Goal: Task Accomplishment & Management: Use online tool/utility

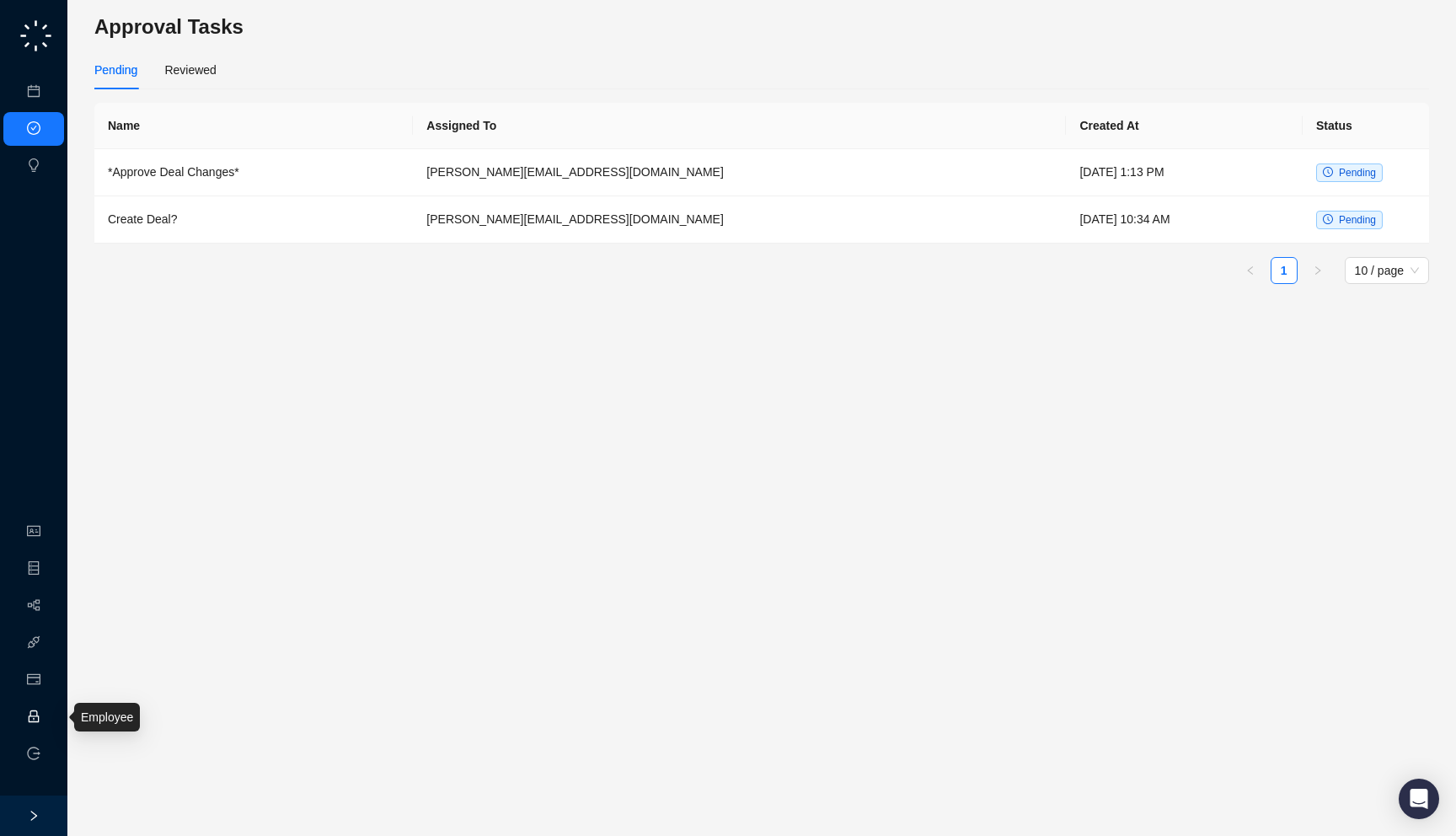
click at [49, 720] on link "Employee" at bounding box center [75, 717] width 52 height 14
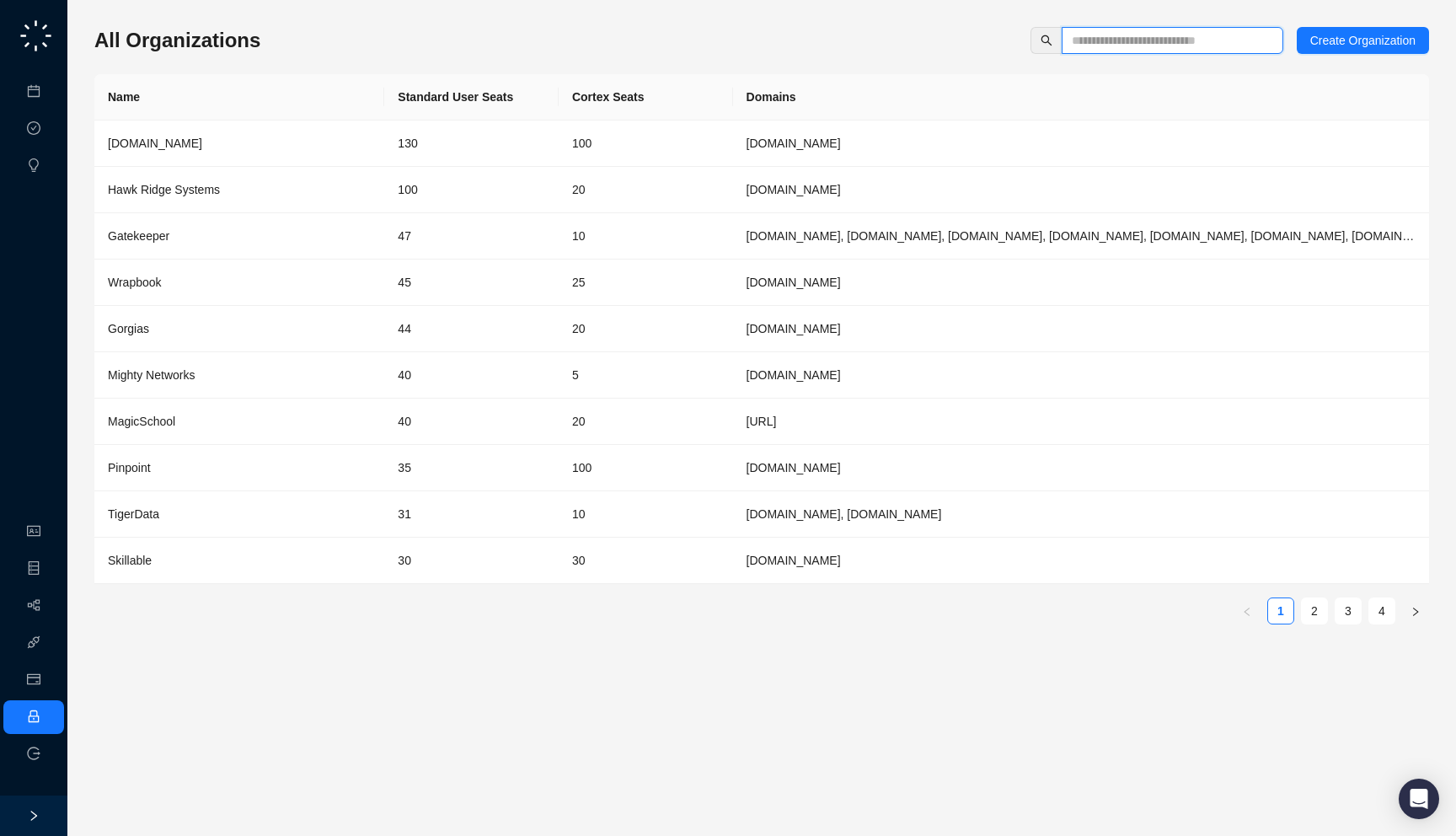
click at [1078, 42] on input "text" at bounding box center [1165, 40] width 188 height 19
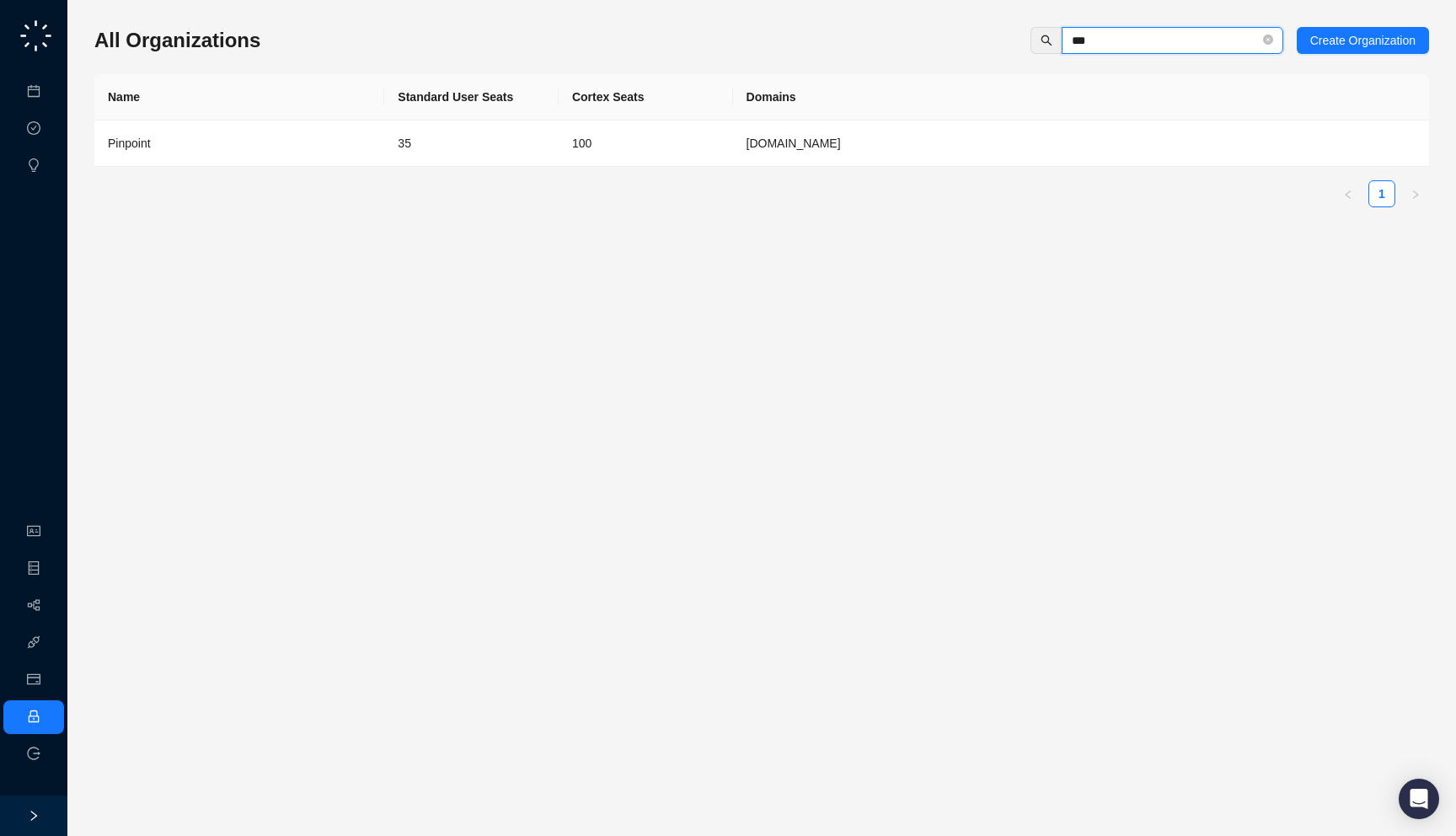
type input "***"
click at [417, 149] on td "35" at bounding box center [471, 144] width 174 height 46
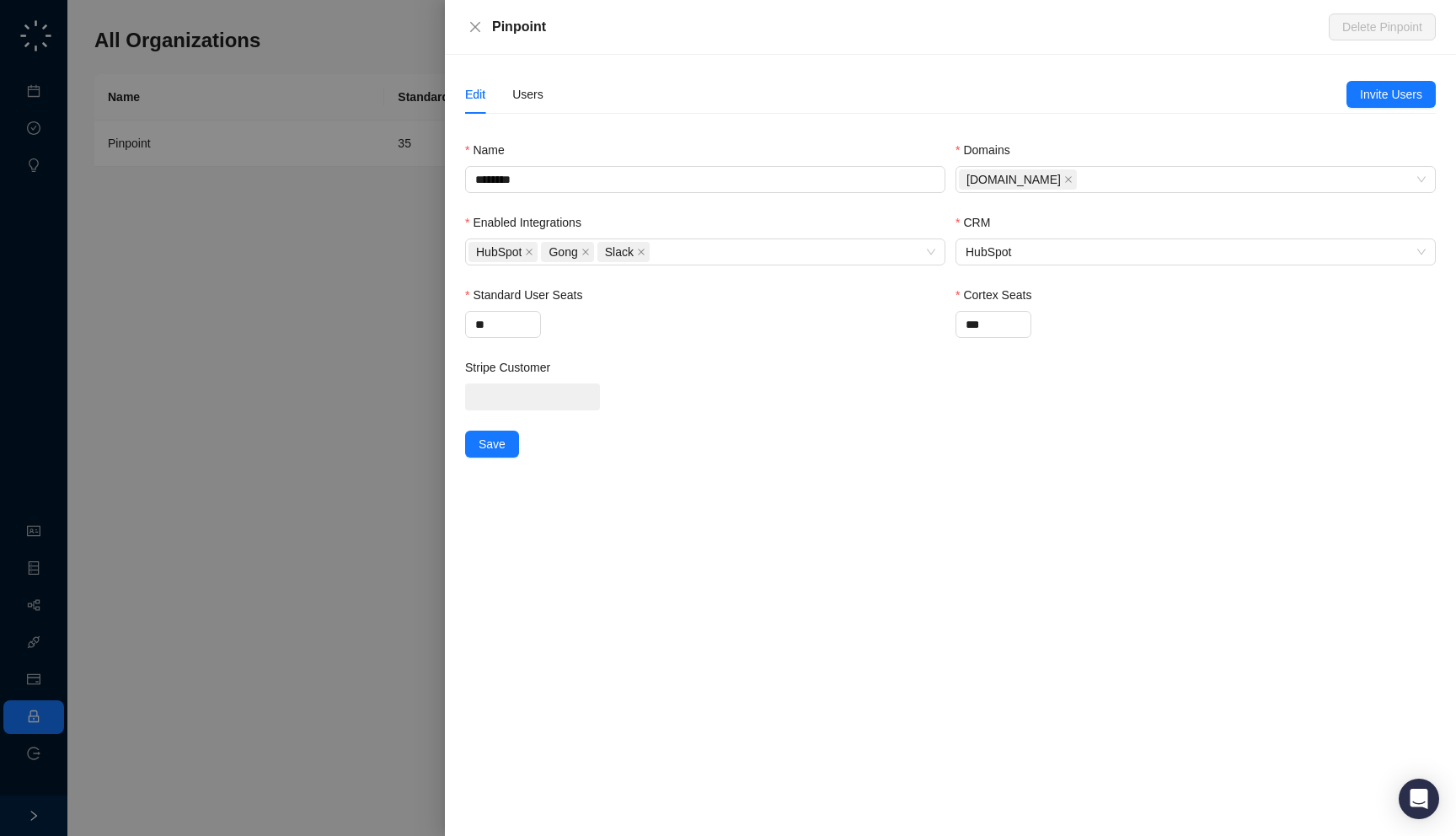
click at [545, 94] on div "Edit Users" at bounding box center [905, 93] width 881 height 38
click at [526, 95] on div "Users" at bounding box center [528, 94] width 31 height 19
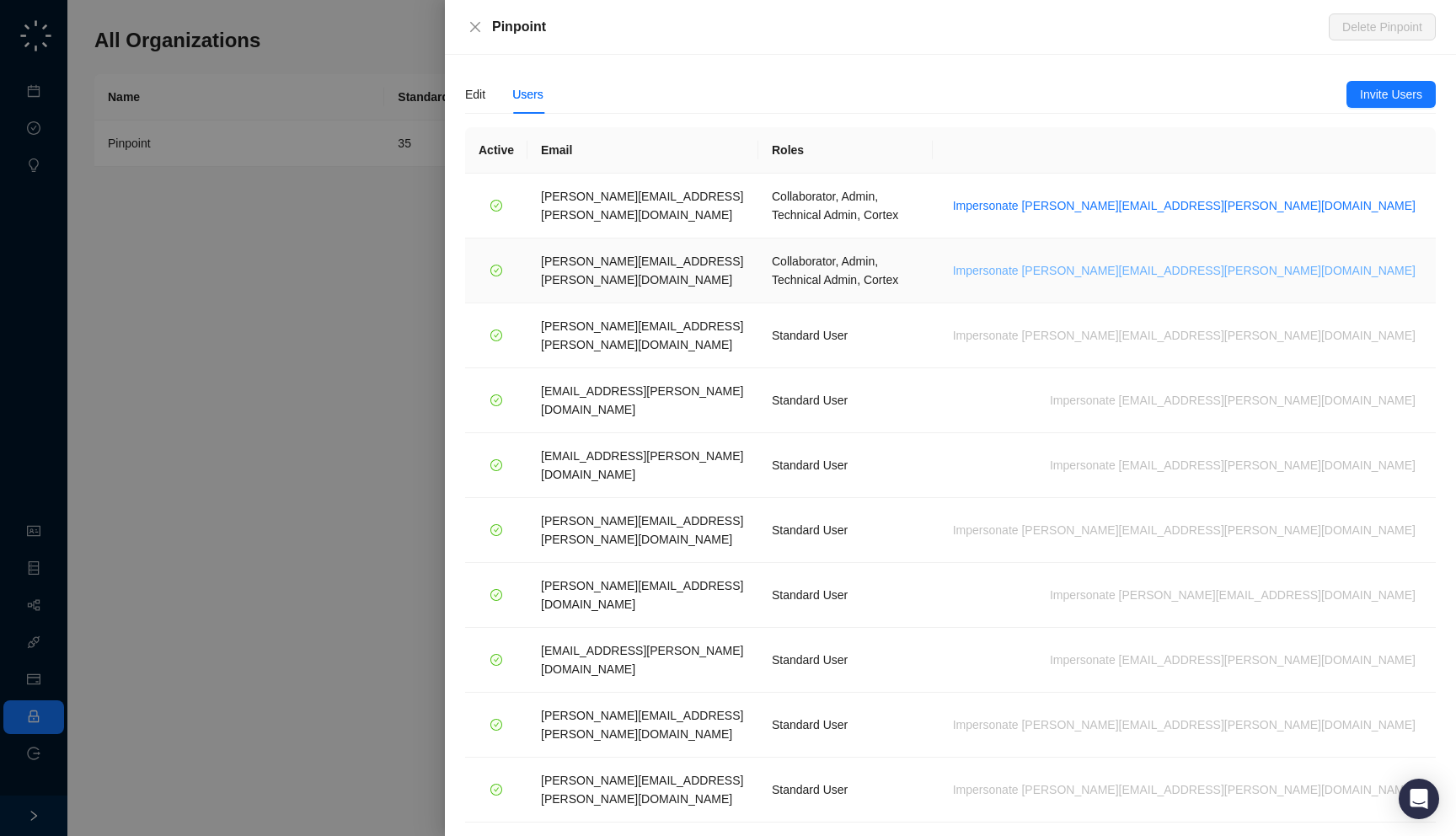
click at [1247, 262] on span "Impersonate luke.johnson@pinpointhq.com" at bounding box center [1184, 270] width 463 height 19
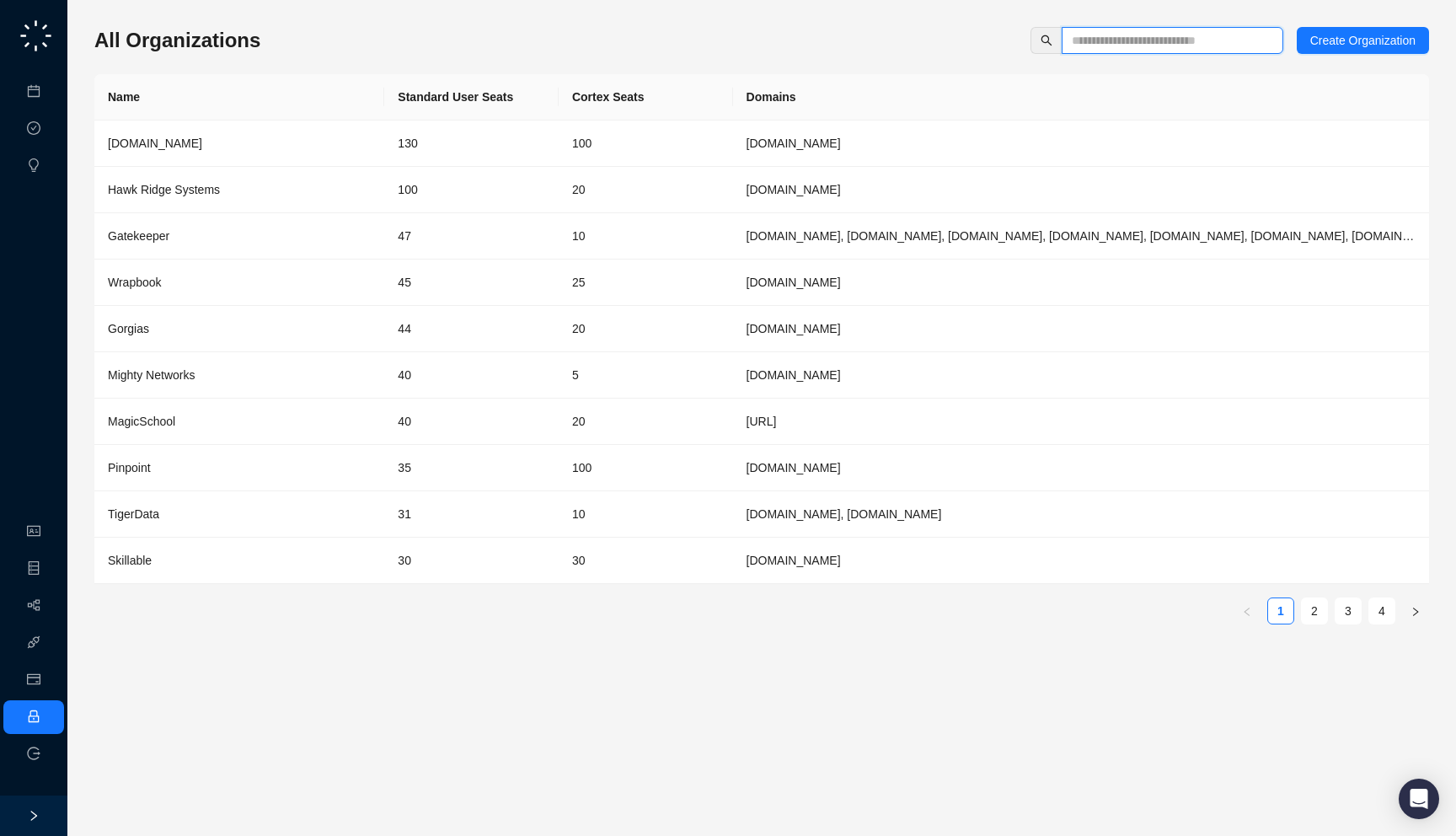
click at [1174, 45] on input "text" at bounding box center [1165, 40] width 188 height 19
click at [49, 599] on link "Workflows" at bounding box center [76, 606] width 54 height 14
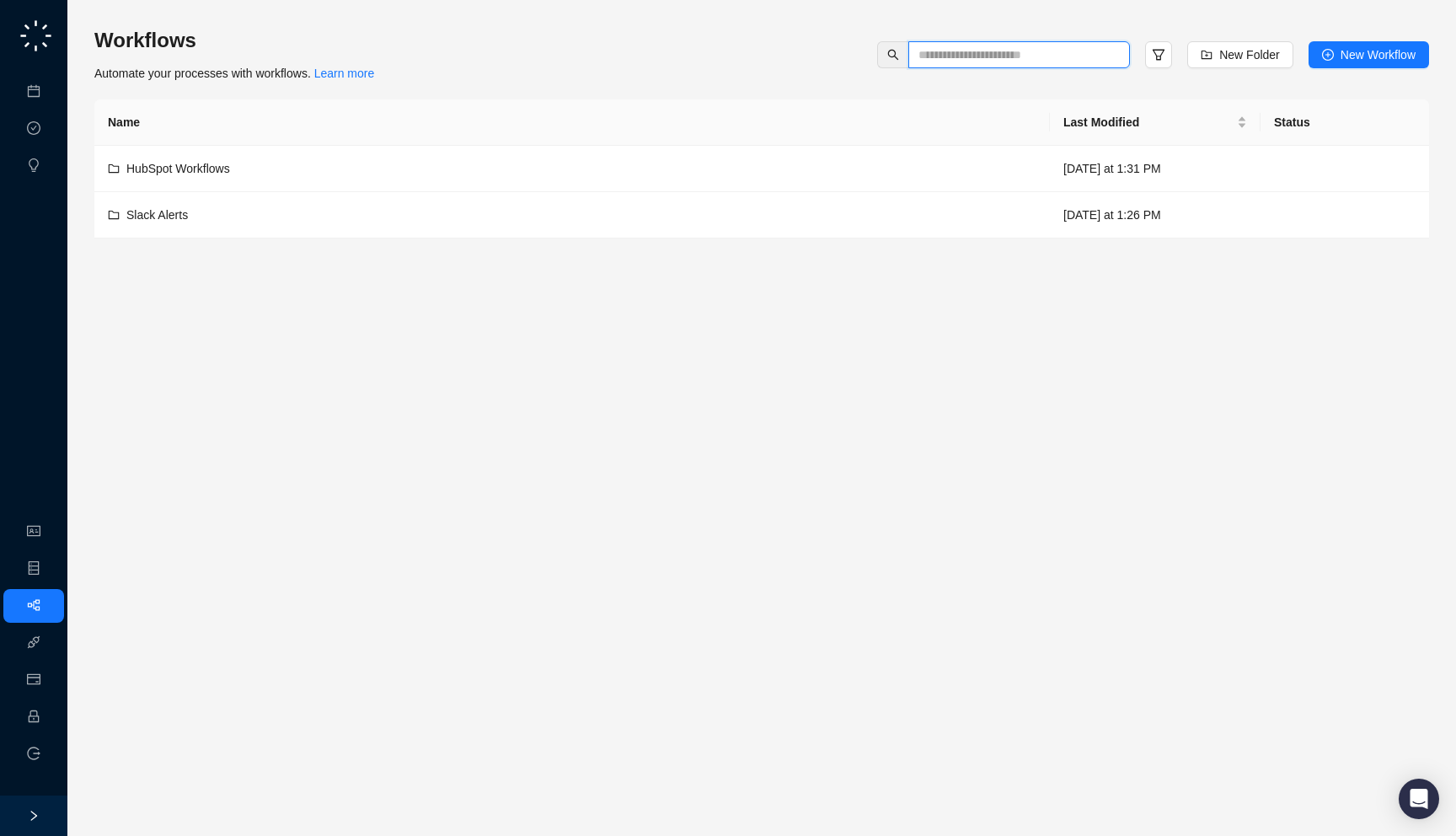
click at [1067, 54] on input "text" at bounding box center [1012, 54] width 188 height 19
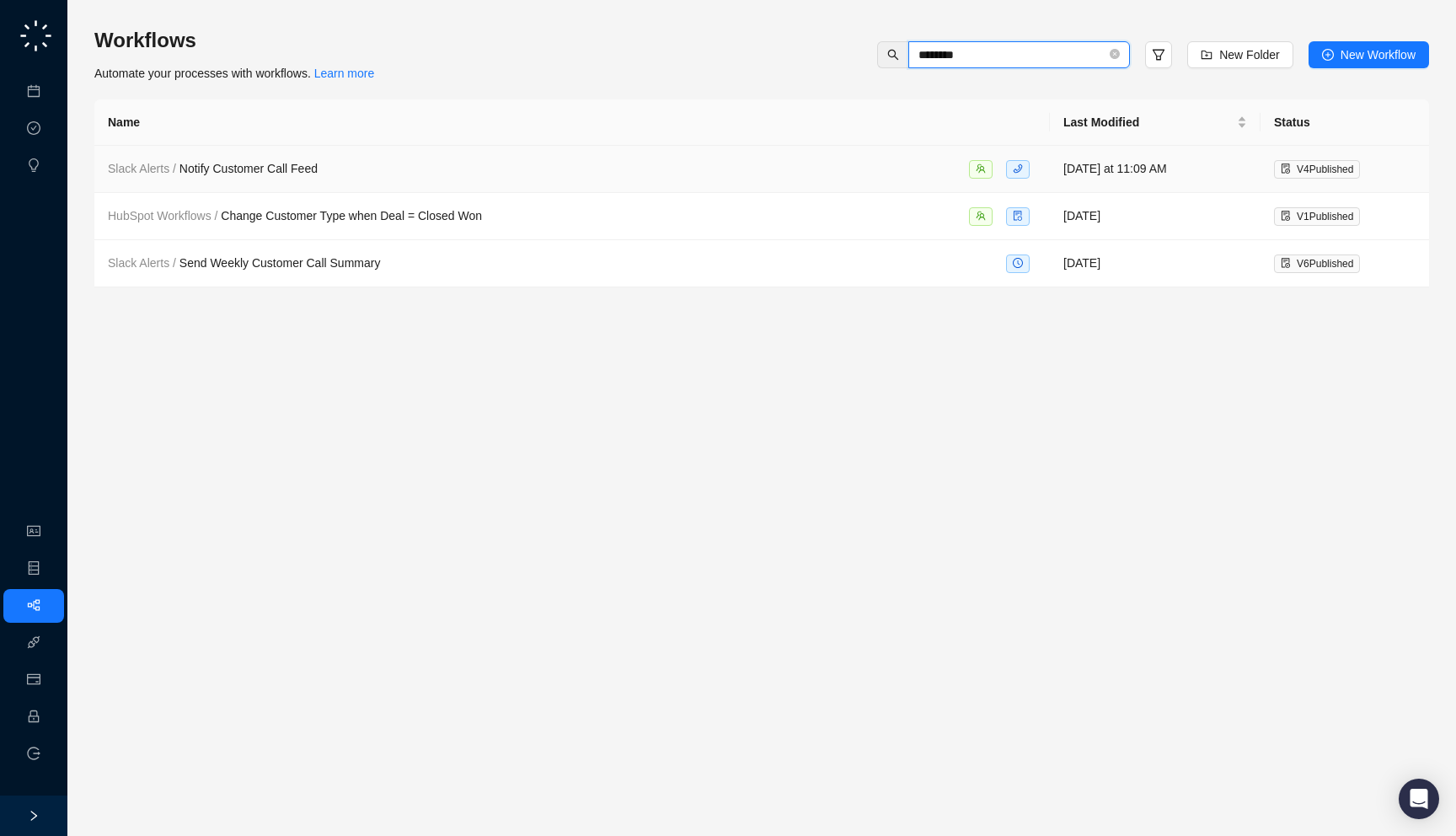
type input "********"
click at [695, 150] on td "Slack Alerts / Notify Customer Call Feed" at bounding box center [572, 169] width 956 height 47
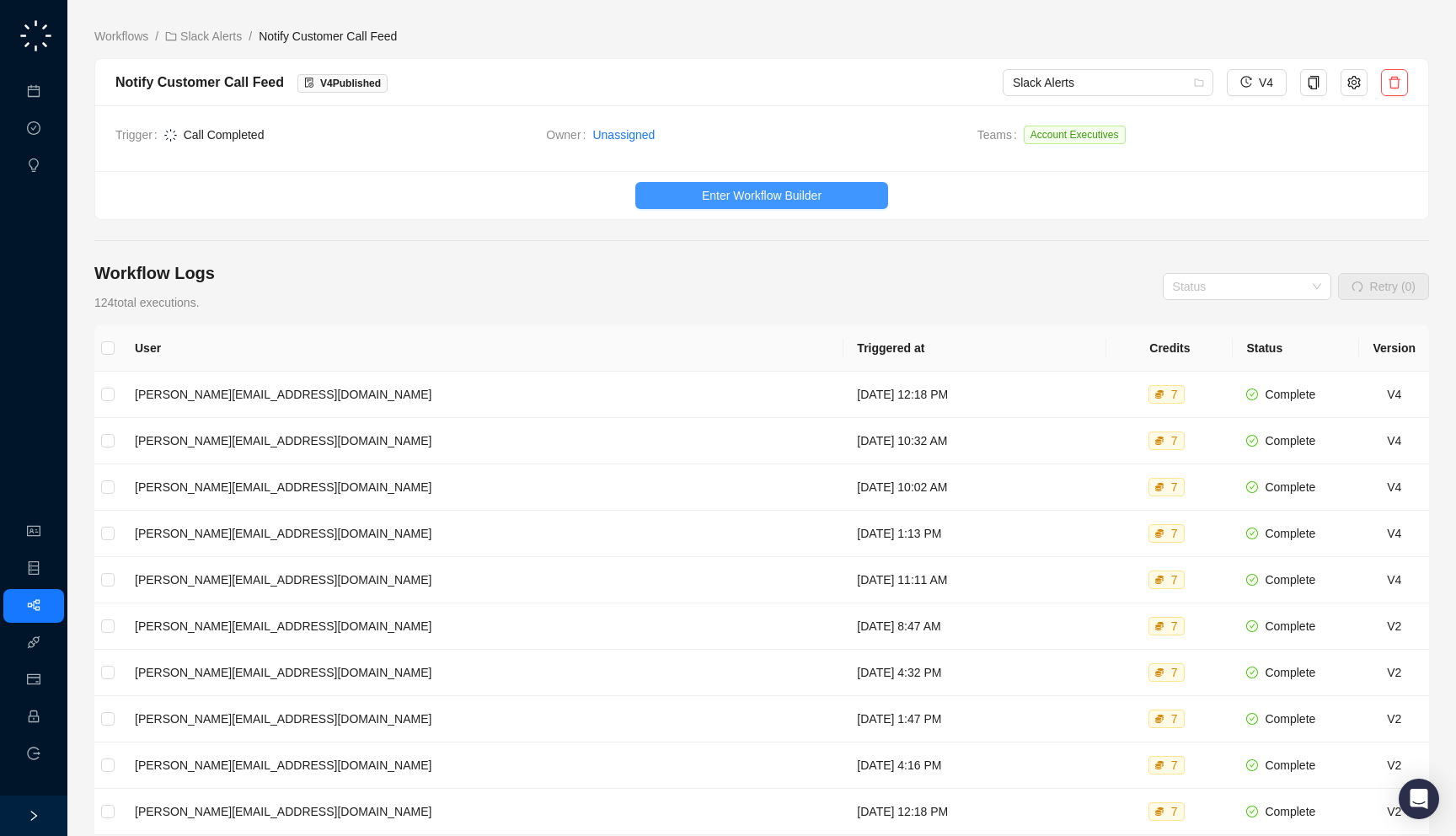
click at [755, 185] on button "Enter Workflow Builder" at bounding box center [761, 195] width 253 height 27
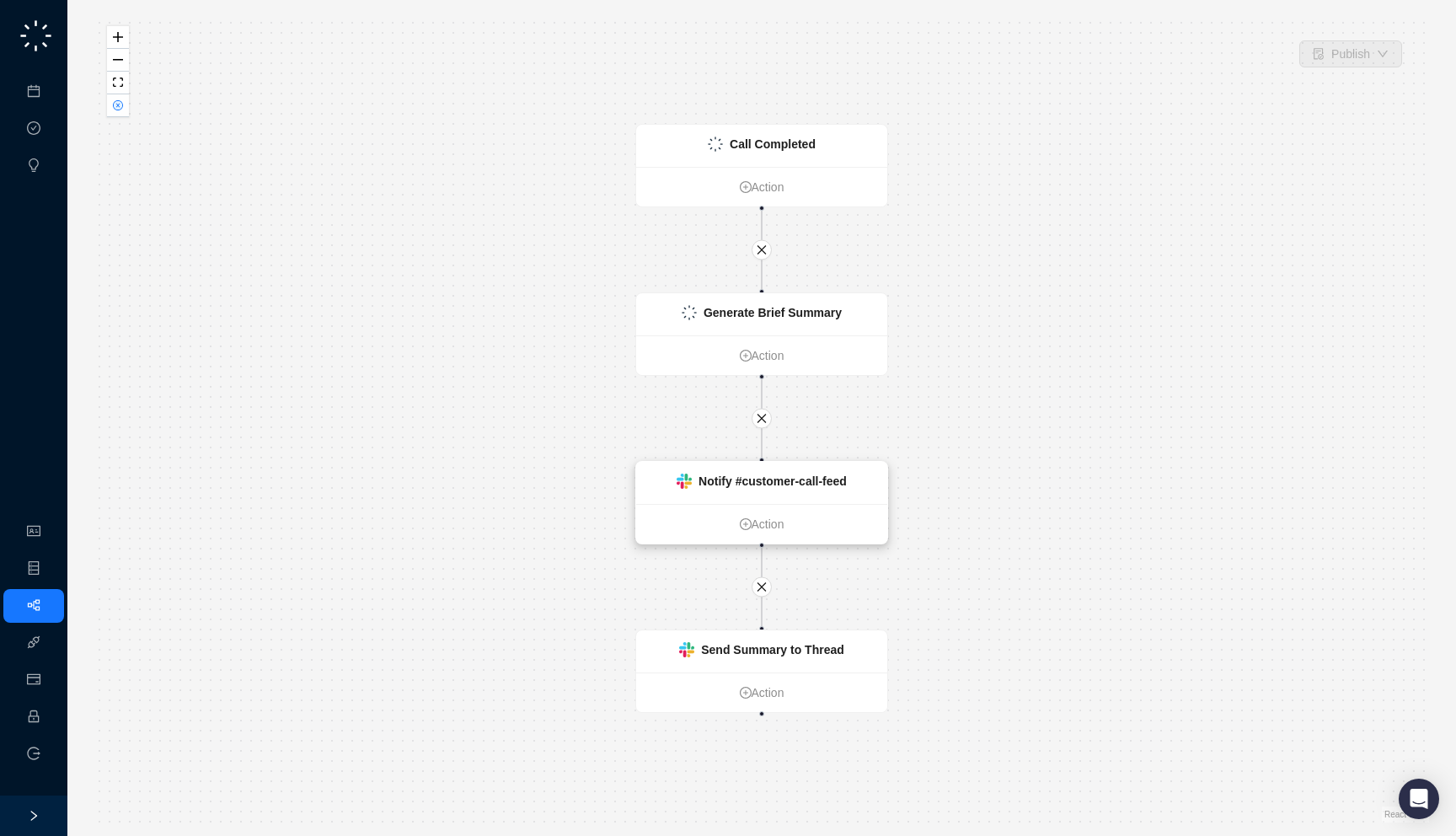
click at [744, 499] on div "Notify #customer-call-feed" at bounding box center [761, 483] width 251 height 42
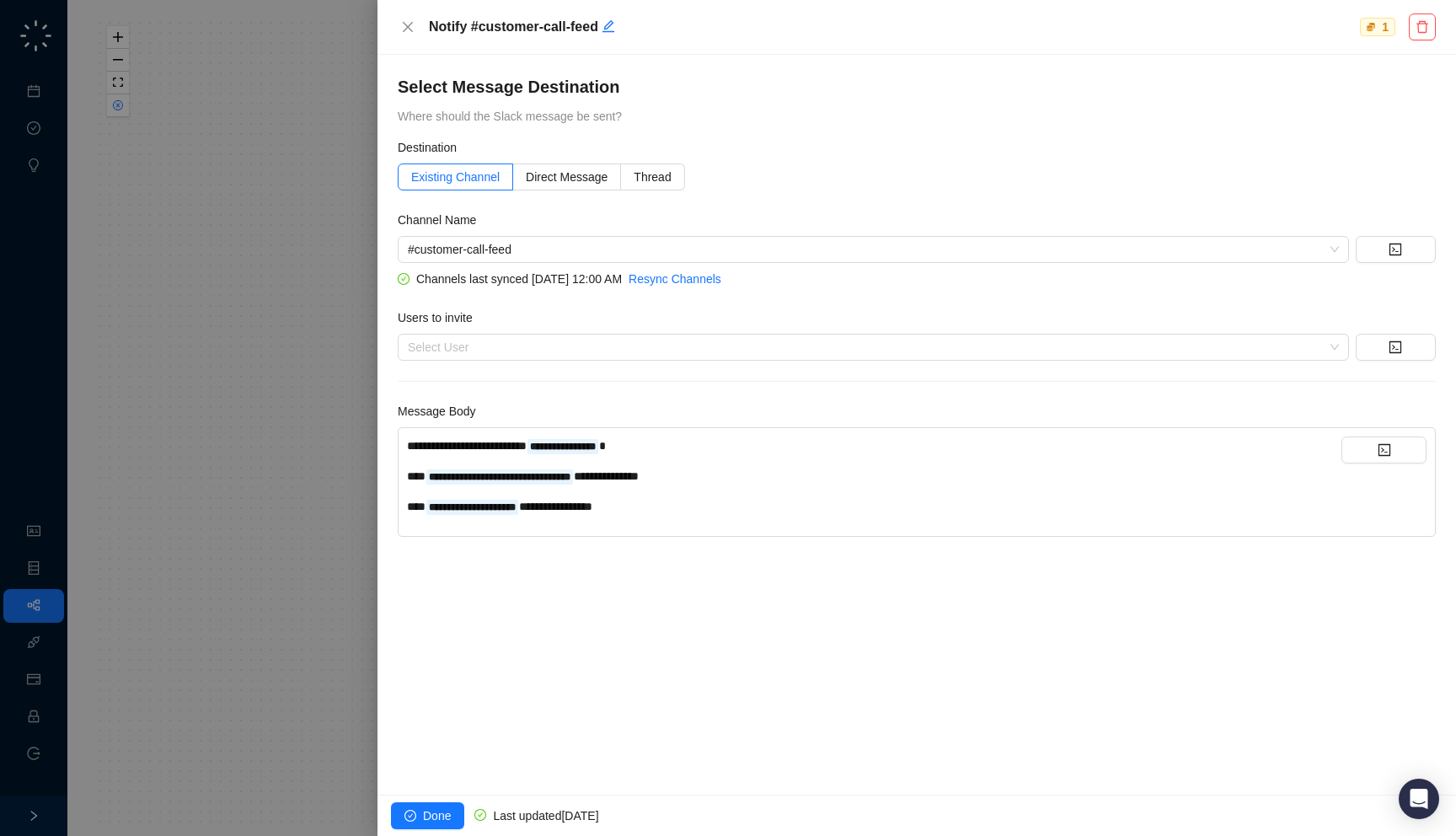
click at [779, 467] on div "**********" at bounding box center [874, 476] width 934 height 19
click at [691, 510] on div "**********" at bounding box center [874, 507] width 934 height 19
click at [690, 513] on div "**********" at bounding box center [874, 507] width 934 height 19
click at [160, 370] on div at bounding box center [728, 418] width 1456 height 836
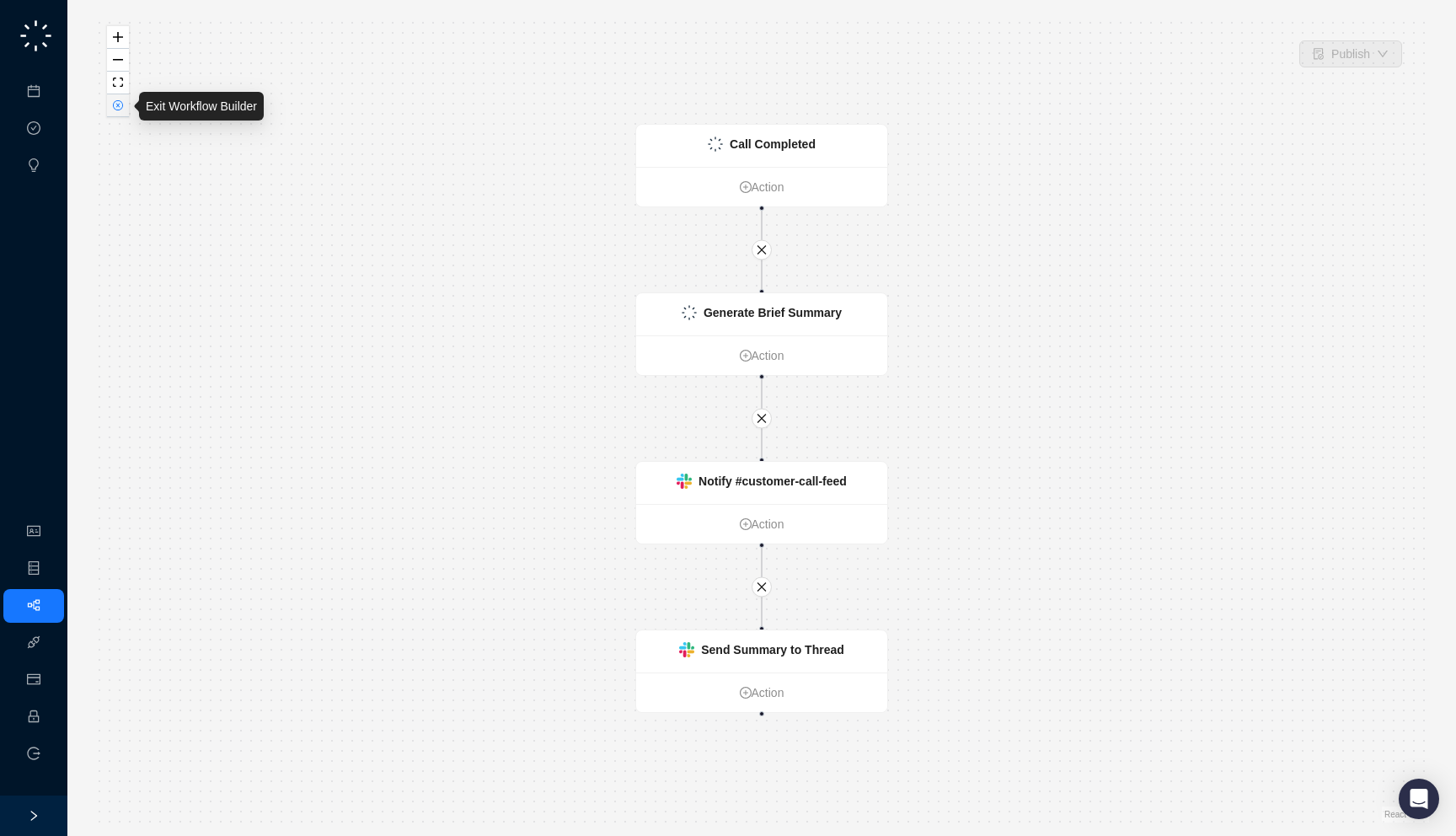
click at [119, 110] on button "button" at bounding box center [118, 105] width 22 height 23
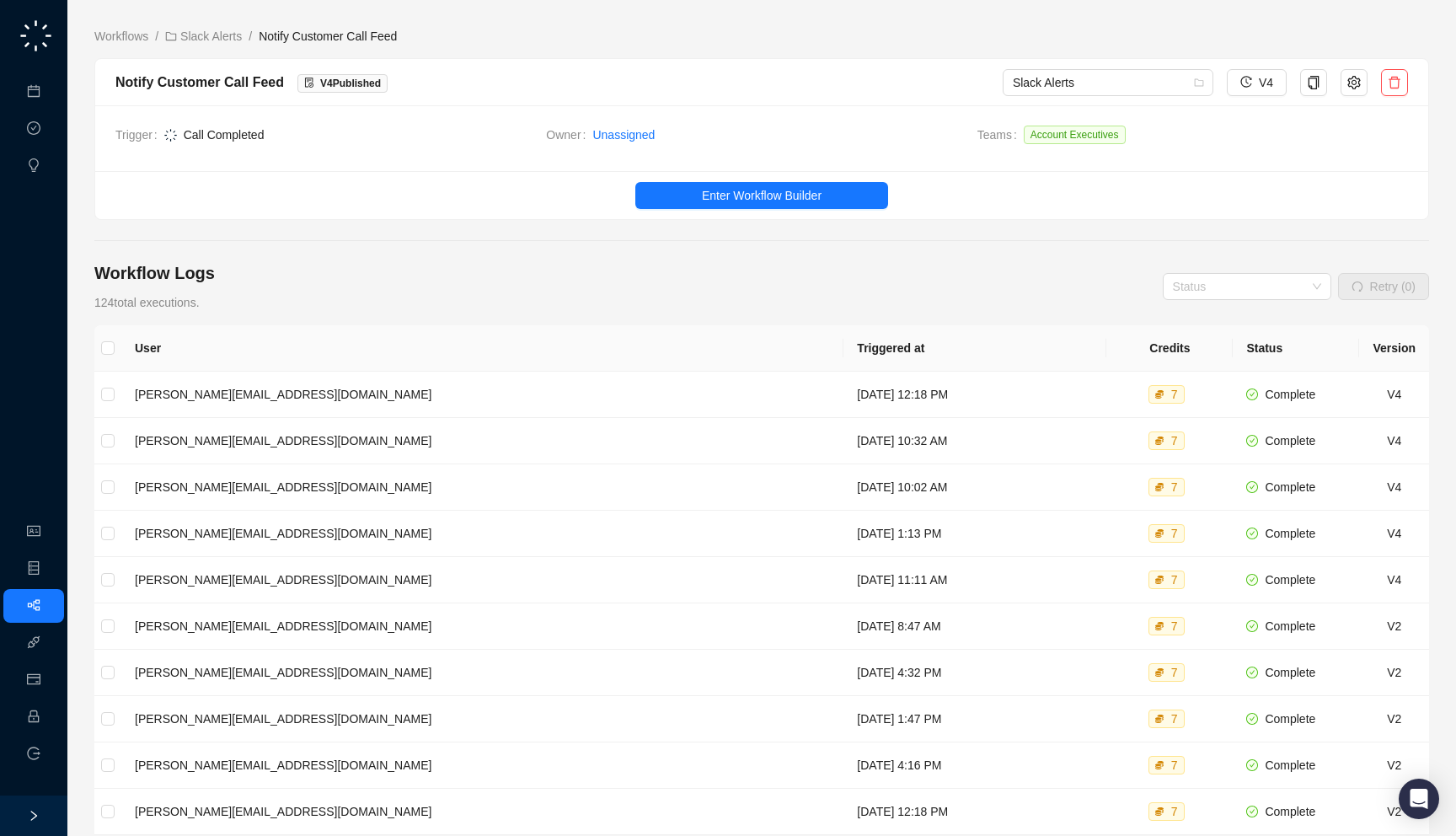
click at [708, 140] on span "Unassigned" at bounding box center [777, 135] width 371 height 19
click at [730, 185] on button "Enter Workflow Builder" at bounding box center [761, 195] width 253 height 27
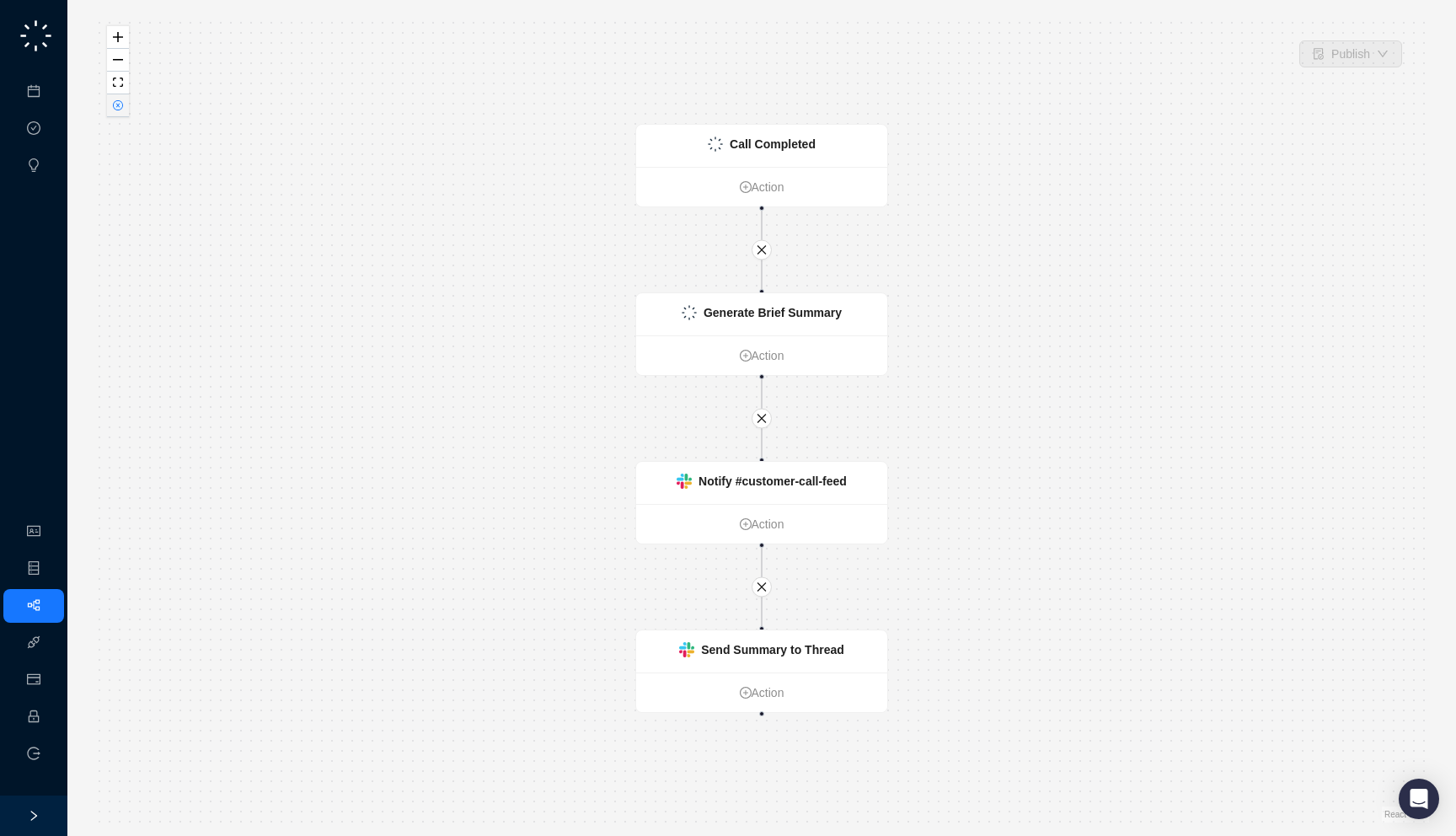
click at [120, 102] on icon "close-circle" at bounding box center [118, 105] width 9 height 9
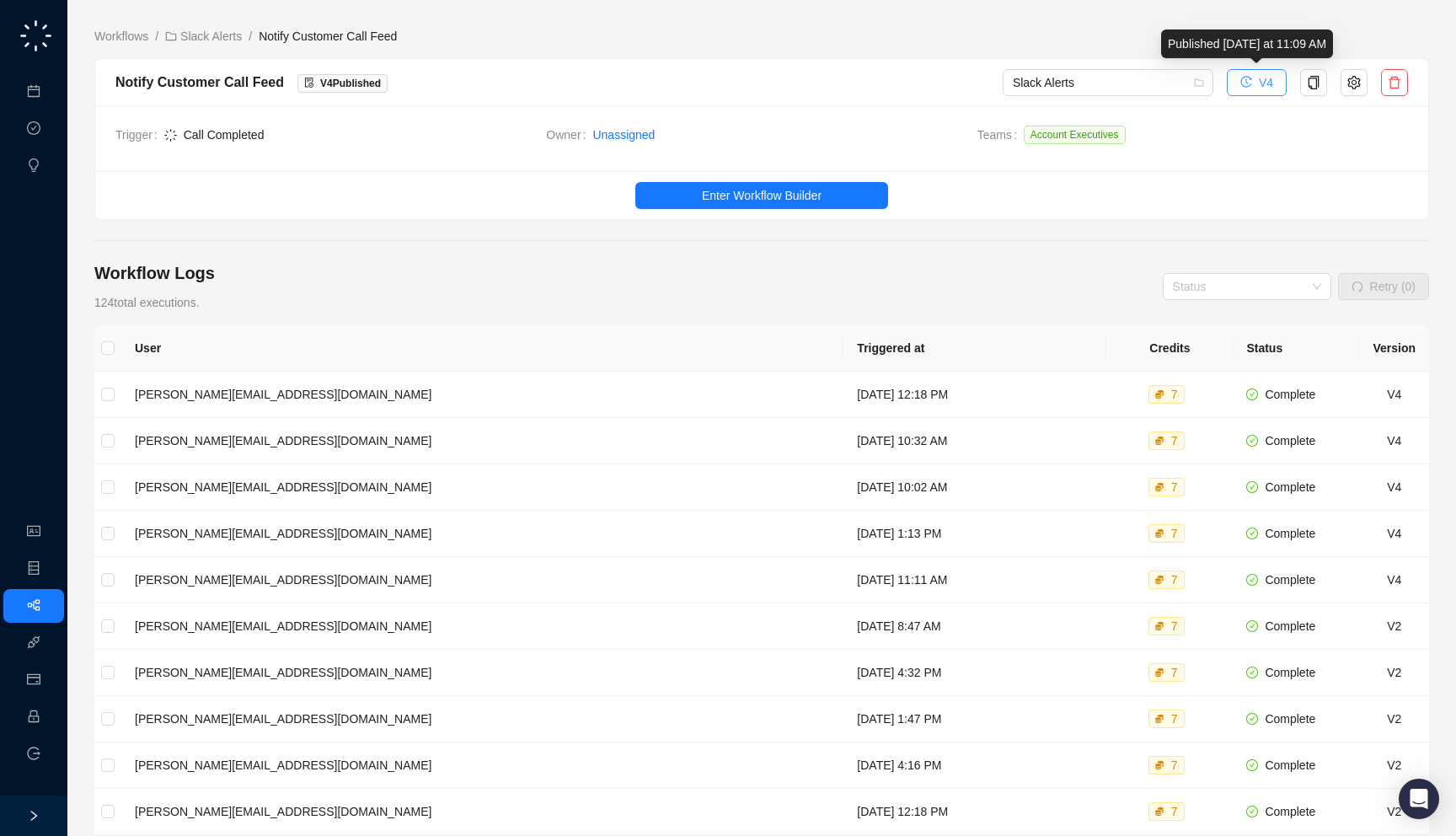
click at [1268, 78] on span "V4" at bounding box center [1265, 83] width 15 height 19
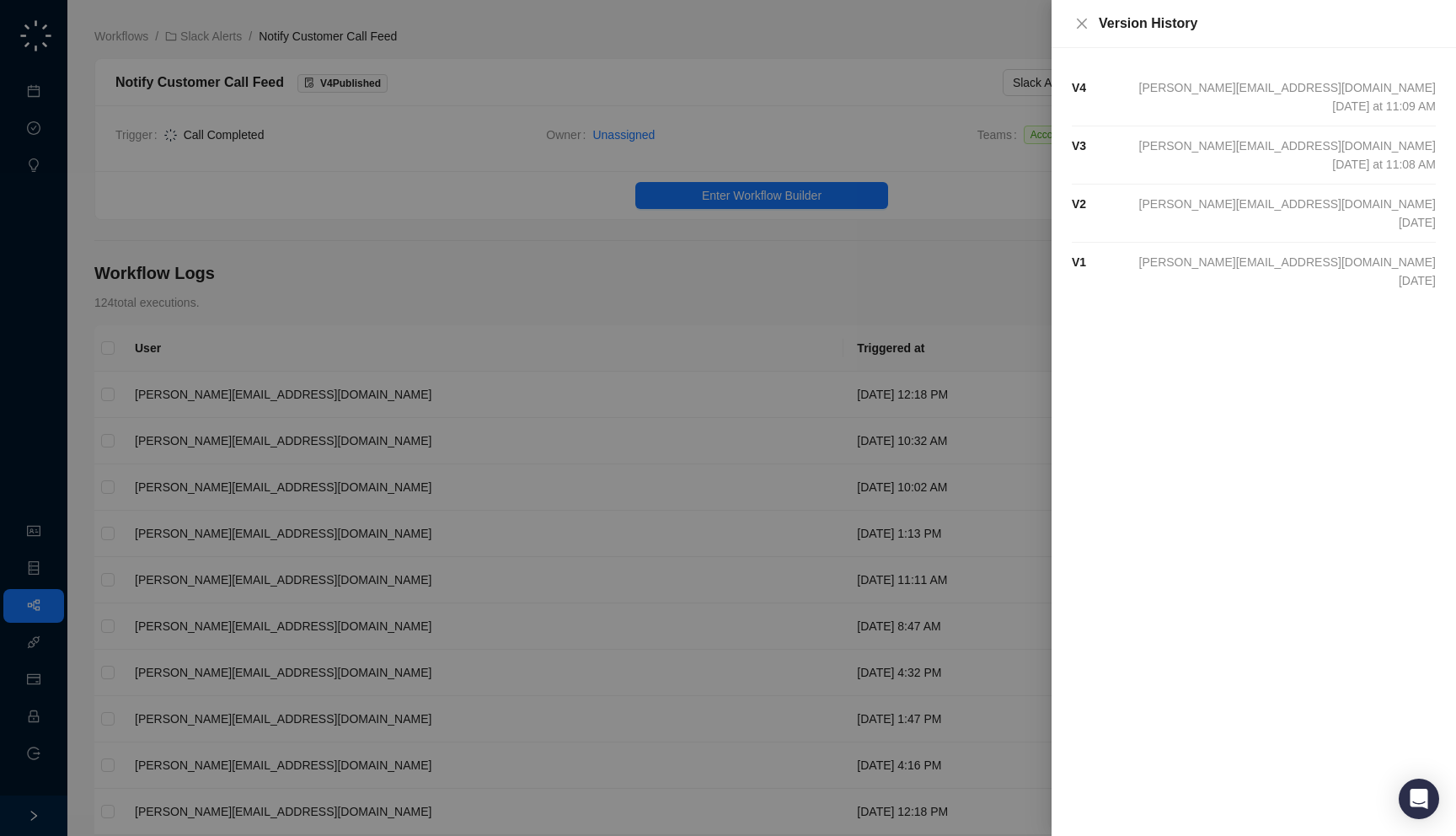
click at [1002, 199] on div at bounding box center [728, 418] width 1456 height 836
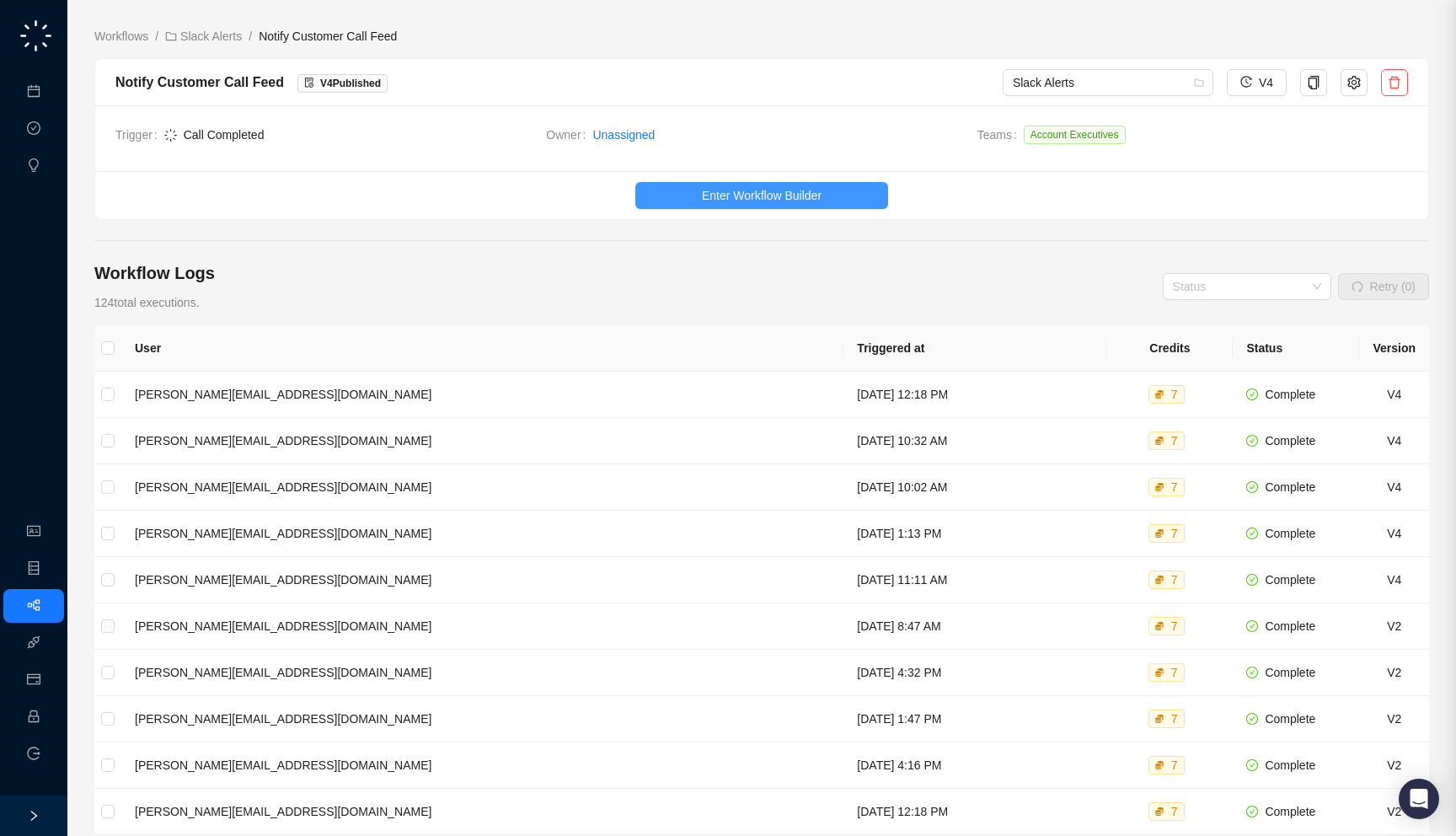
click at [841, 195] on button "Enter Workflow Builder" at bounding box center [761, 195] width 253 height 27
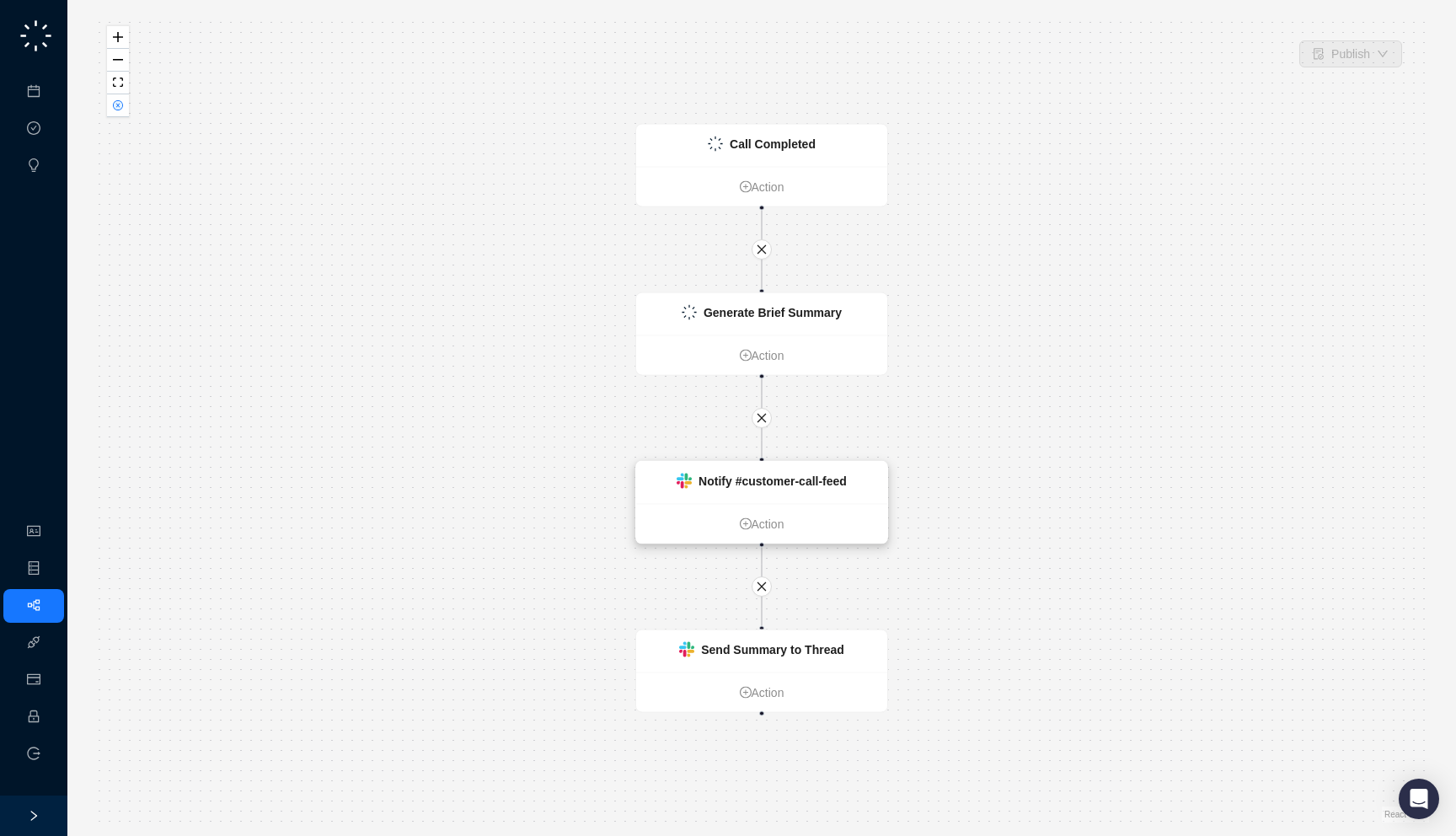
click at [769, 493] on div "Notify #customer-call-feed" at bounding box center [761, 483] width 251 height 42
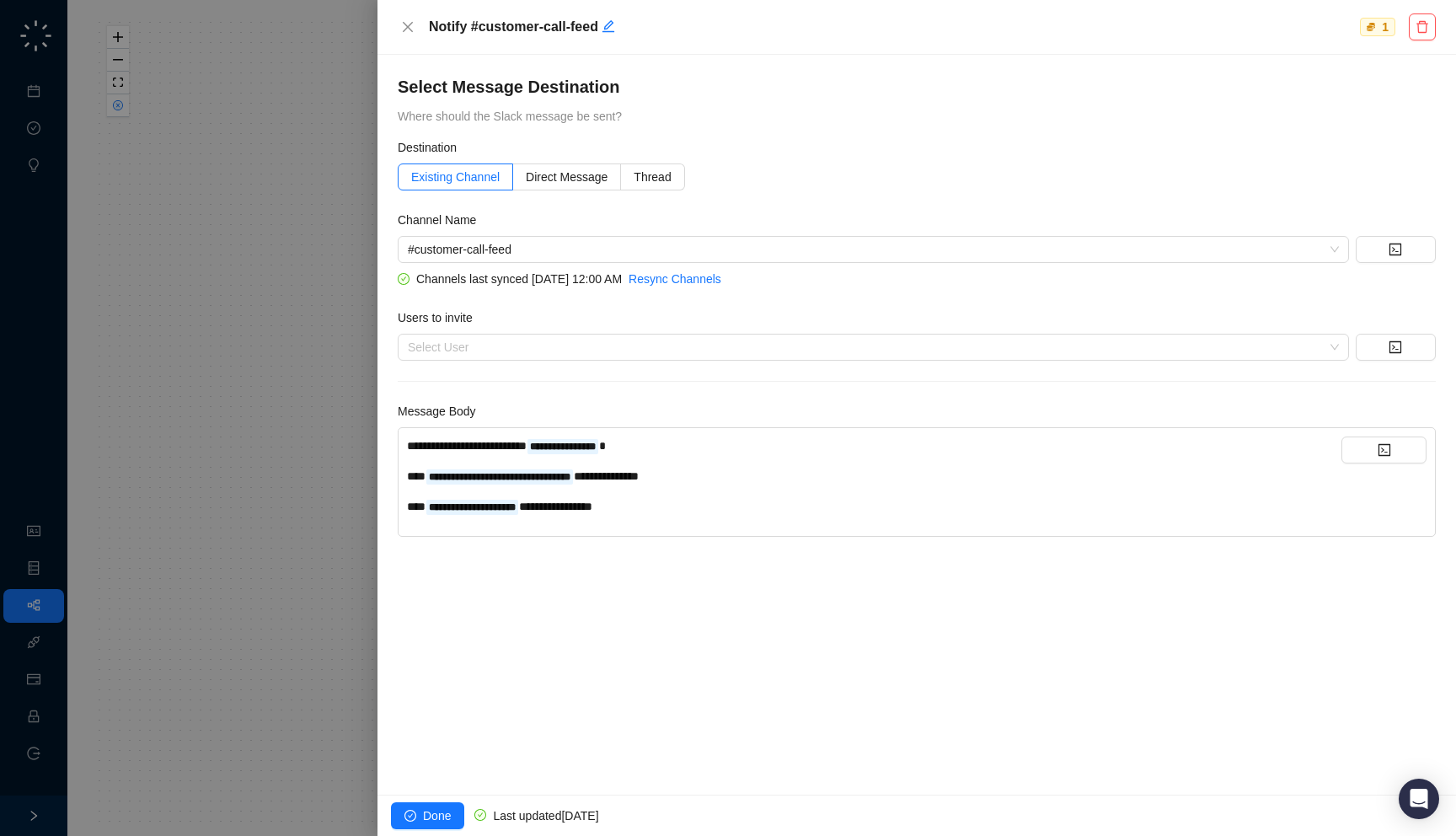
click at [767, 475] on div "**********" at bounding box center [874, 476] width 934 height 19
click at [775, 488] on div "**********" at bounding box center [874, 467] width 934 height 61
click at [775, 472] on div "**********" at bounding box center [874, 476] width 934 height 19
click at [184, 513] on div at bounding box center [728, 418] width 1456 height 836
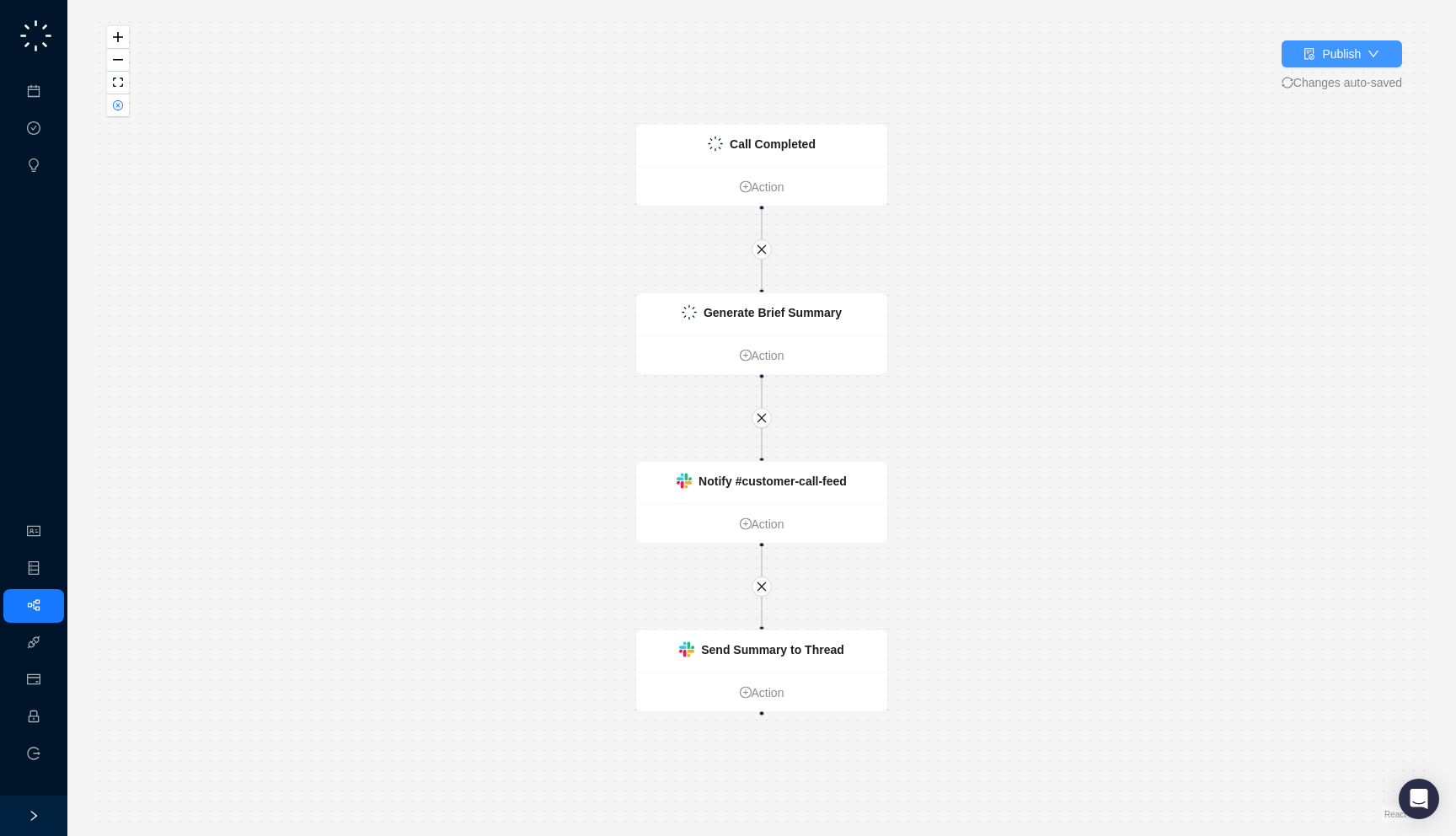
click at [1340, 50] on div "Publish" at bounding box center [1341, 53] width 38 height 19
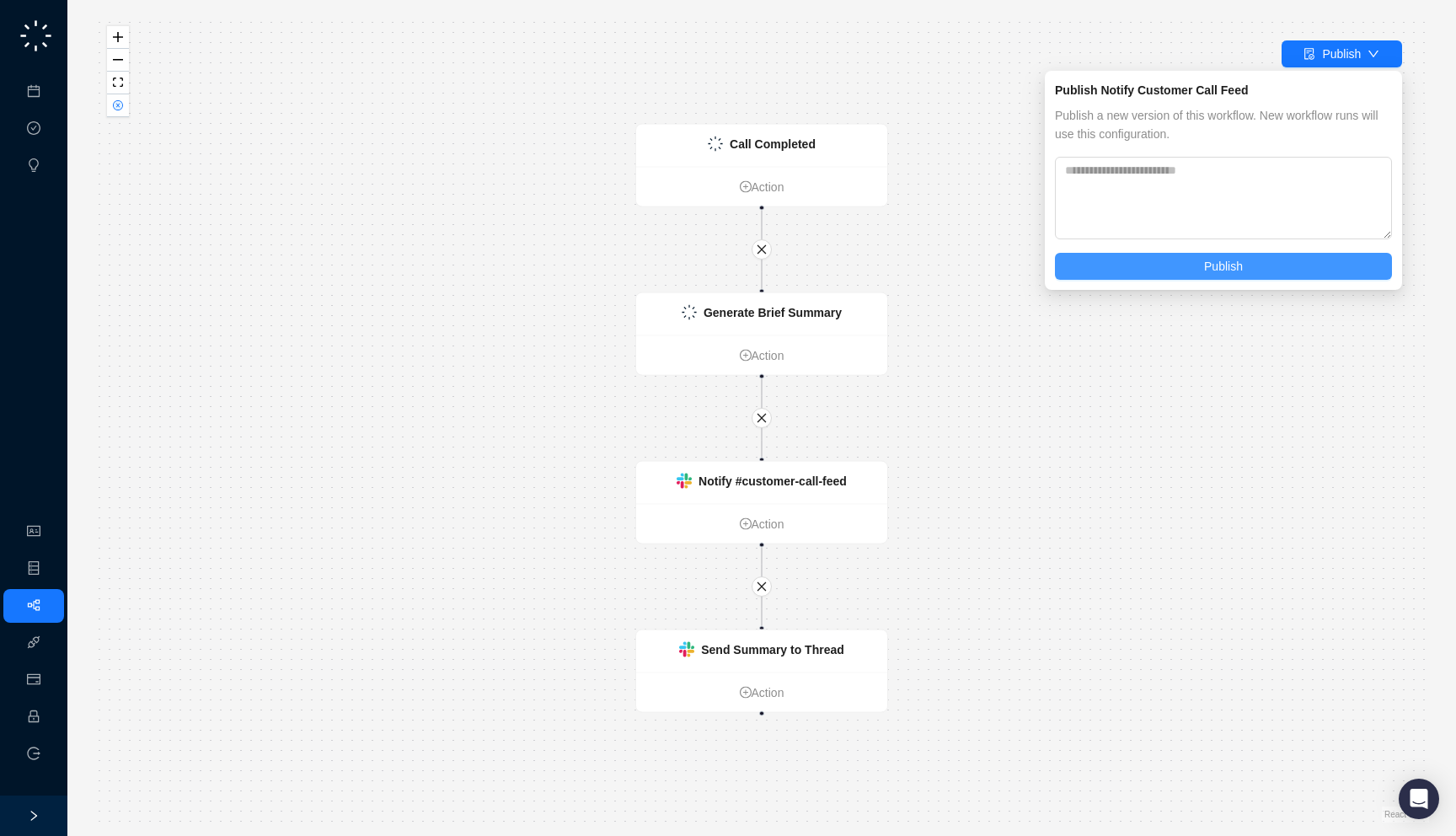
click at [1199, 263] on button "Publish" at bounding box center [1223, 266] width 337 height 27
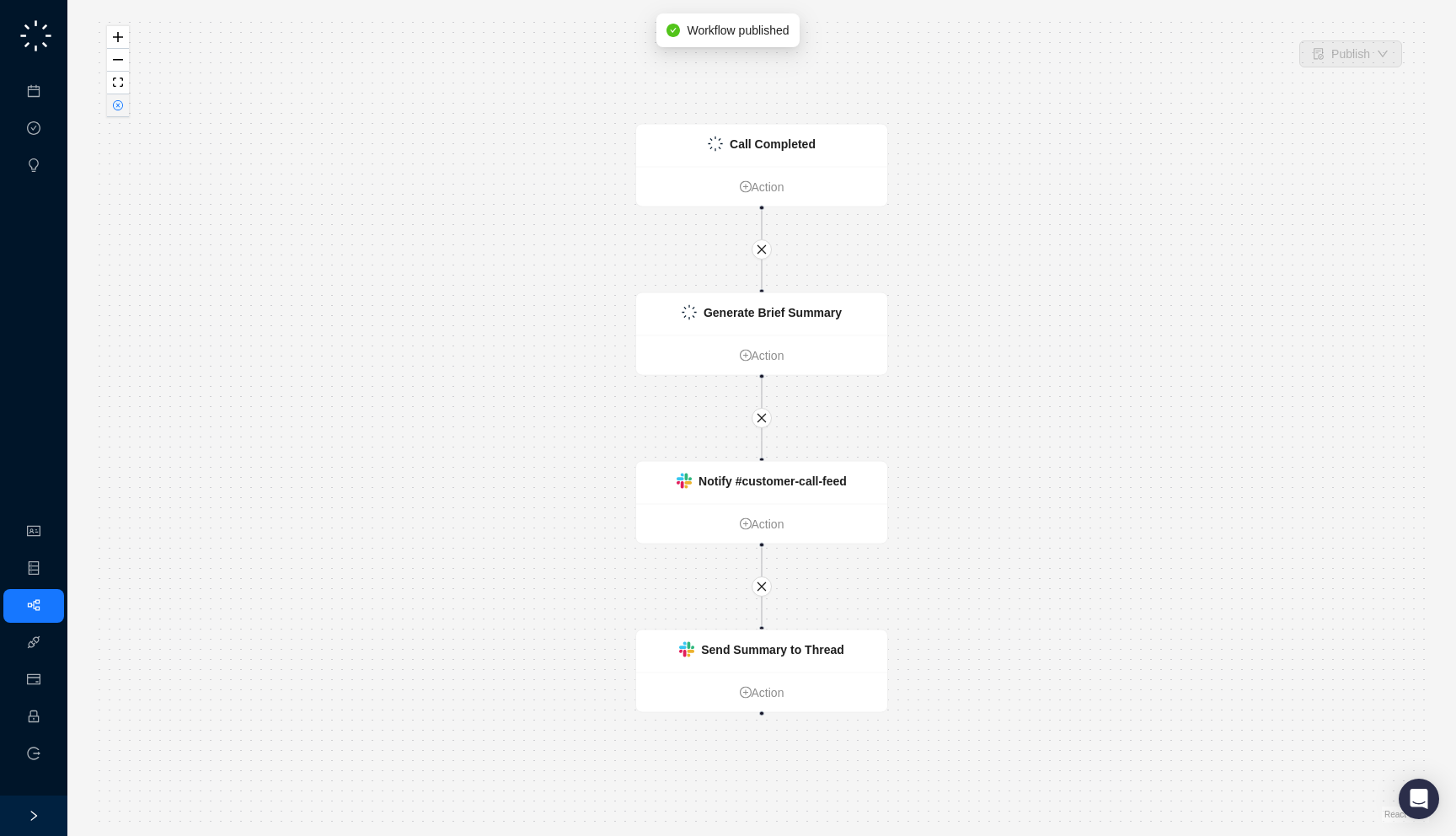
click at [127, 105] on button "button" at bounding box center [118, 105] width 22 height 23
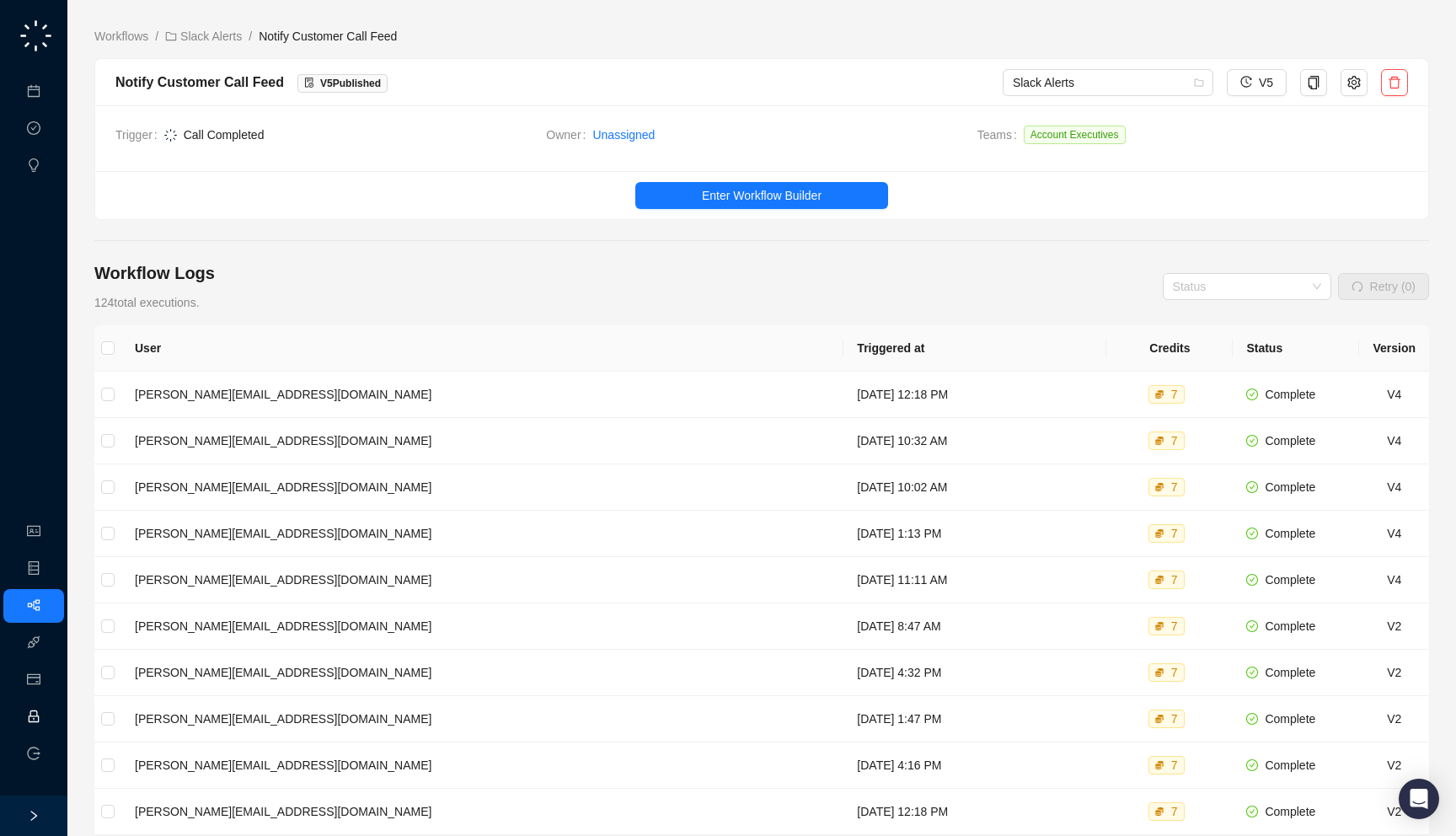
click at [49, 718] on link "Employee" at bounding box center [75, 717] width 52 height 14
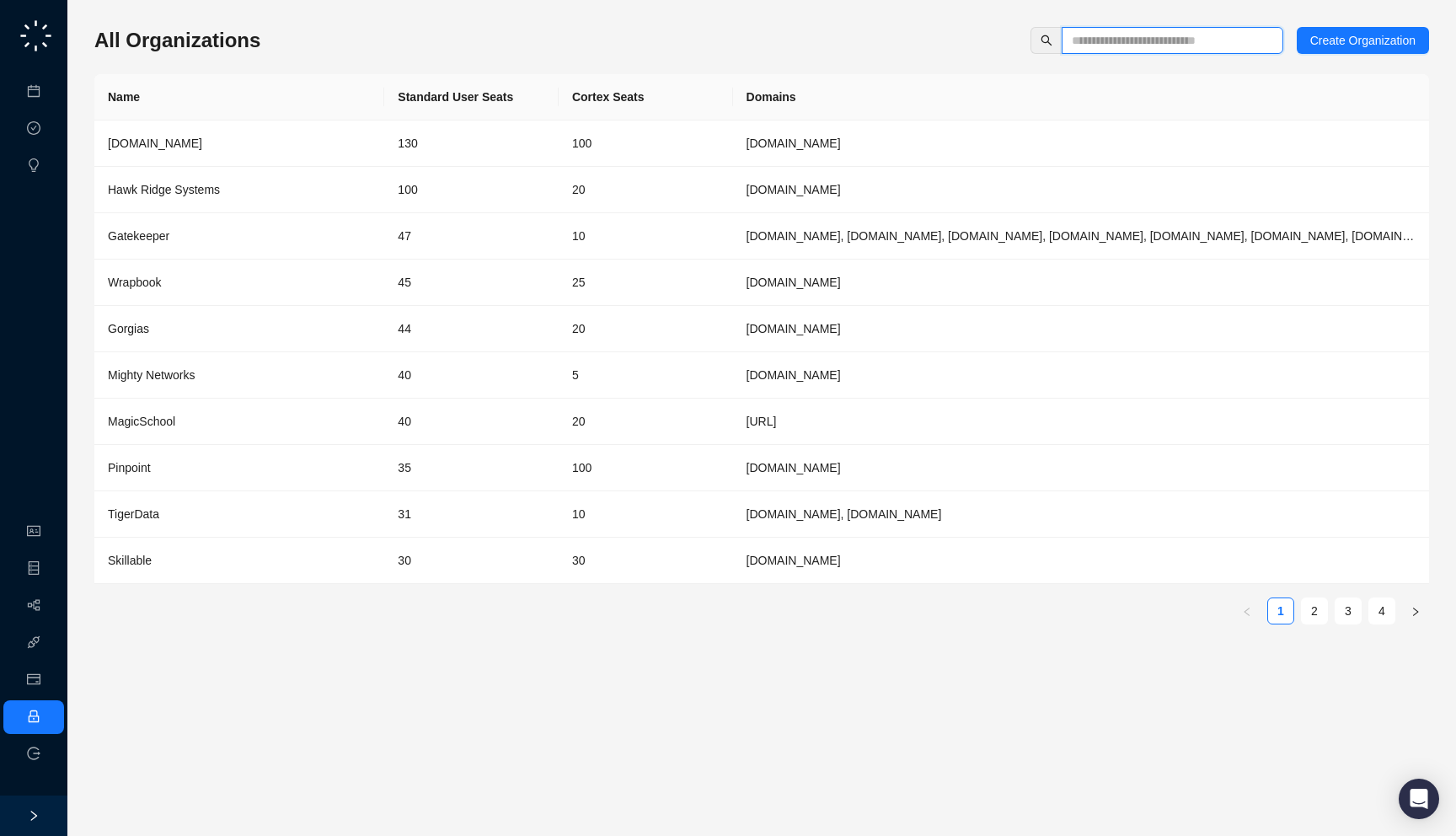
click at [1111, 42] on input "text" at bounding box center [1165, 40] width 188 height 19
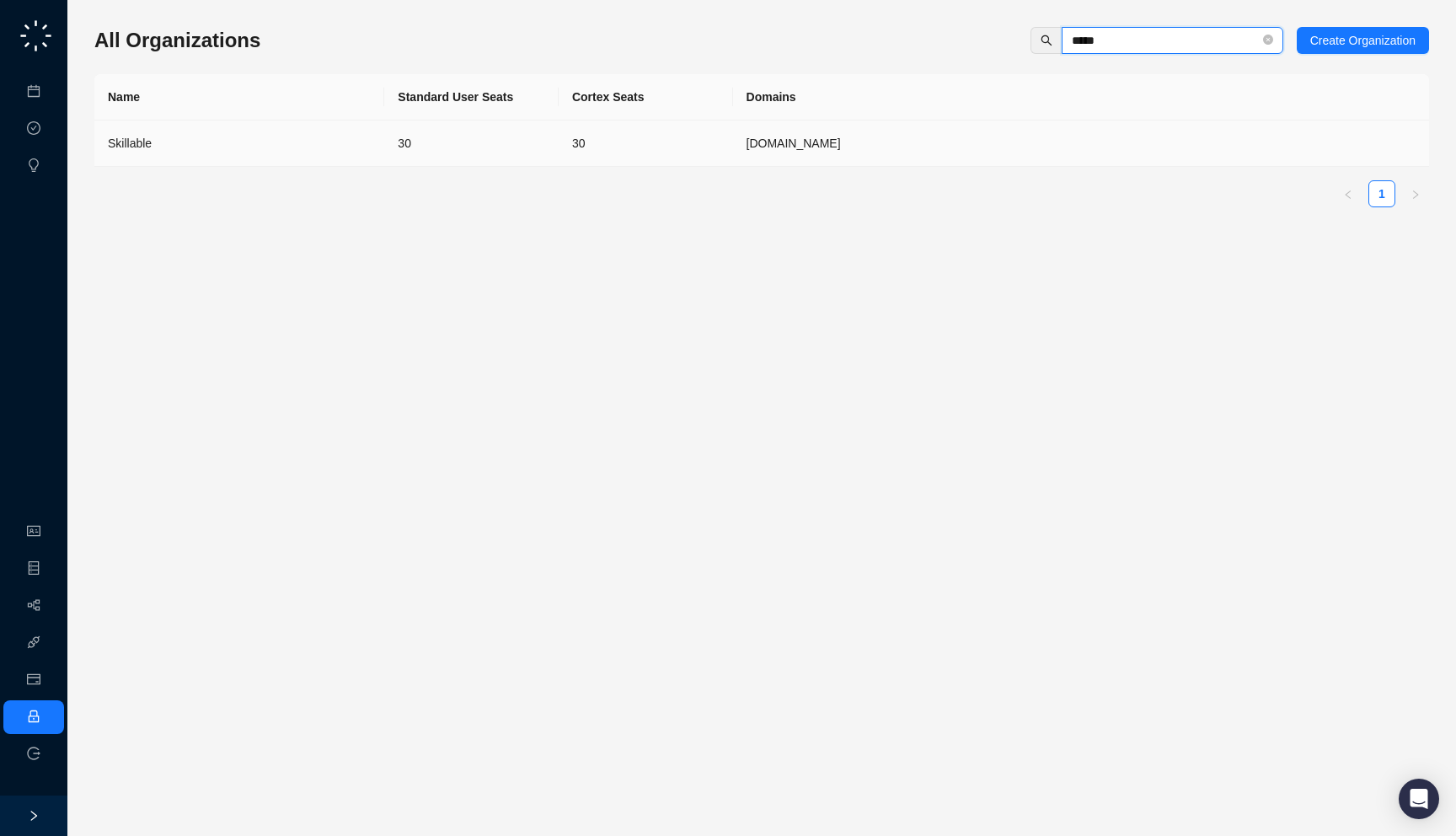
type input "*****"
click at [551, 142] on td "30" at bounding box center [471, 144] width 174 height 46
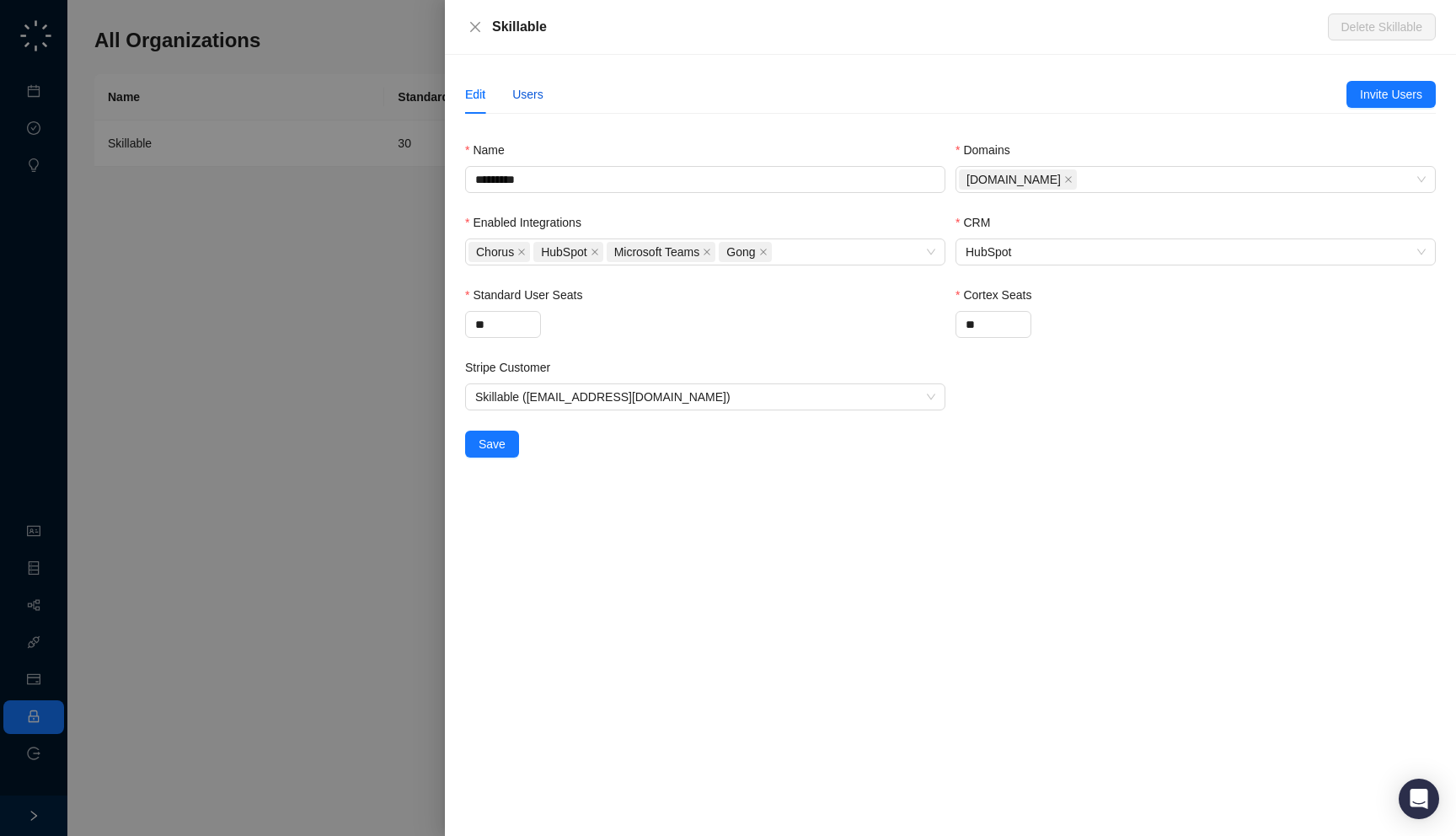
click at [534, 86] on div "Users" at bounding box center [528, 94] width 31 height 19
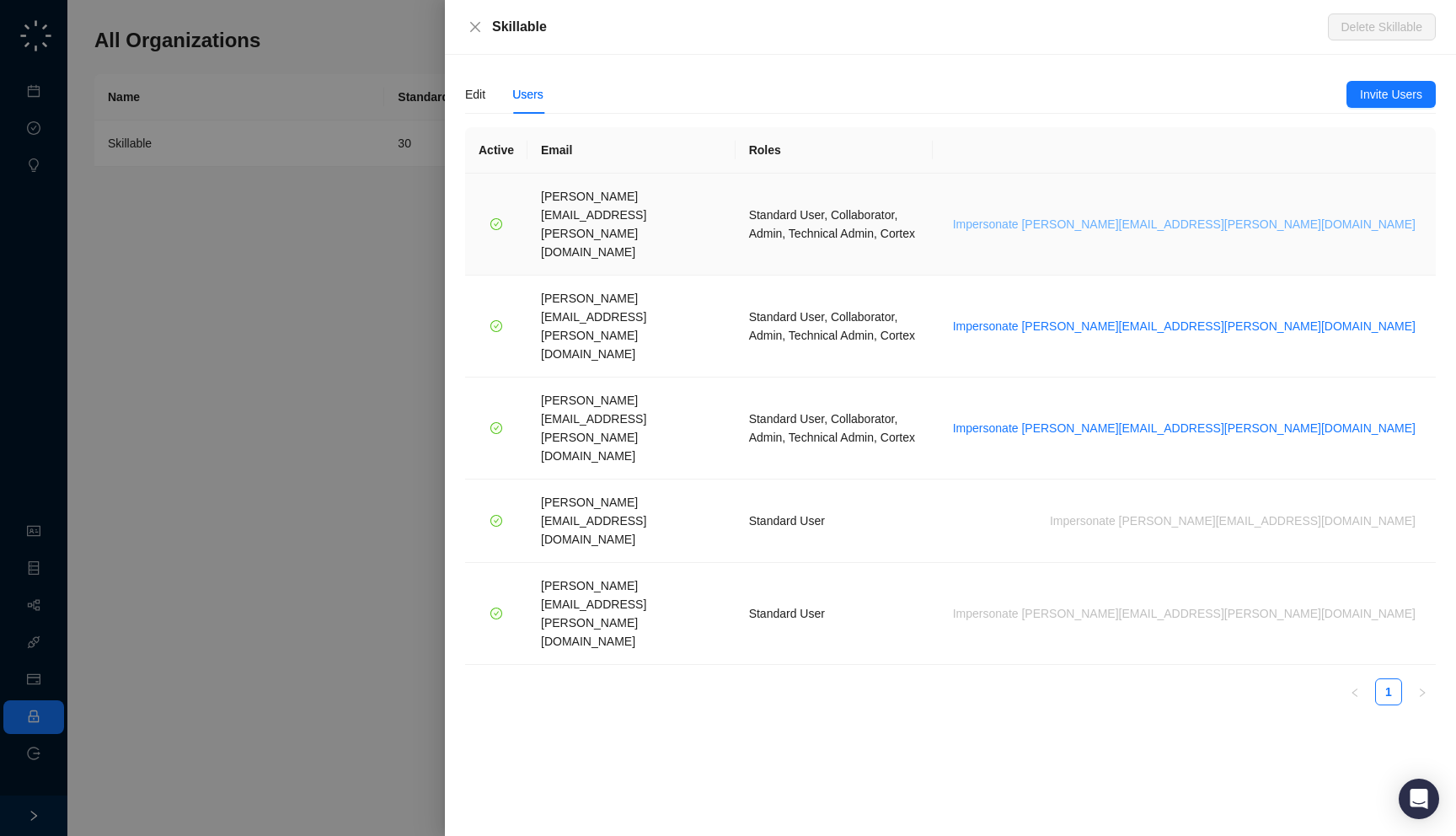
click at [1288, 215] on span "Impersonate brian.olsen@skillable.com" at bounding box center [1184, 224] width 463 height 19
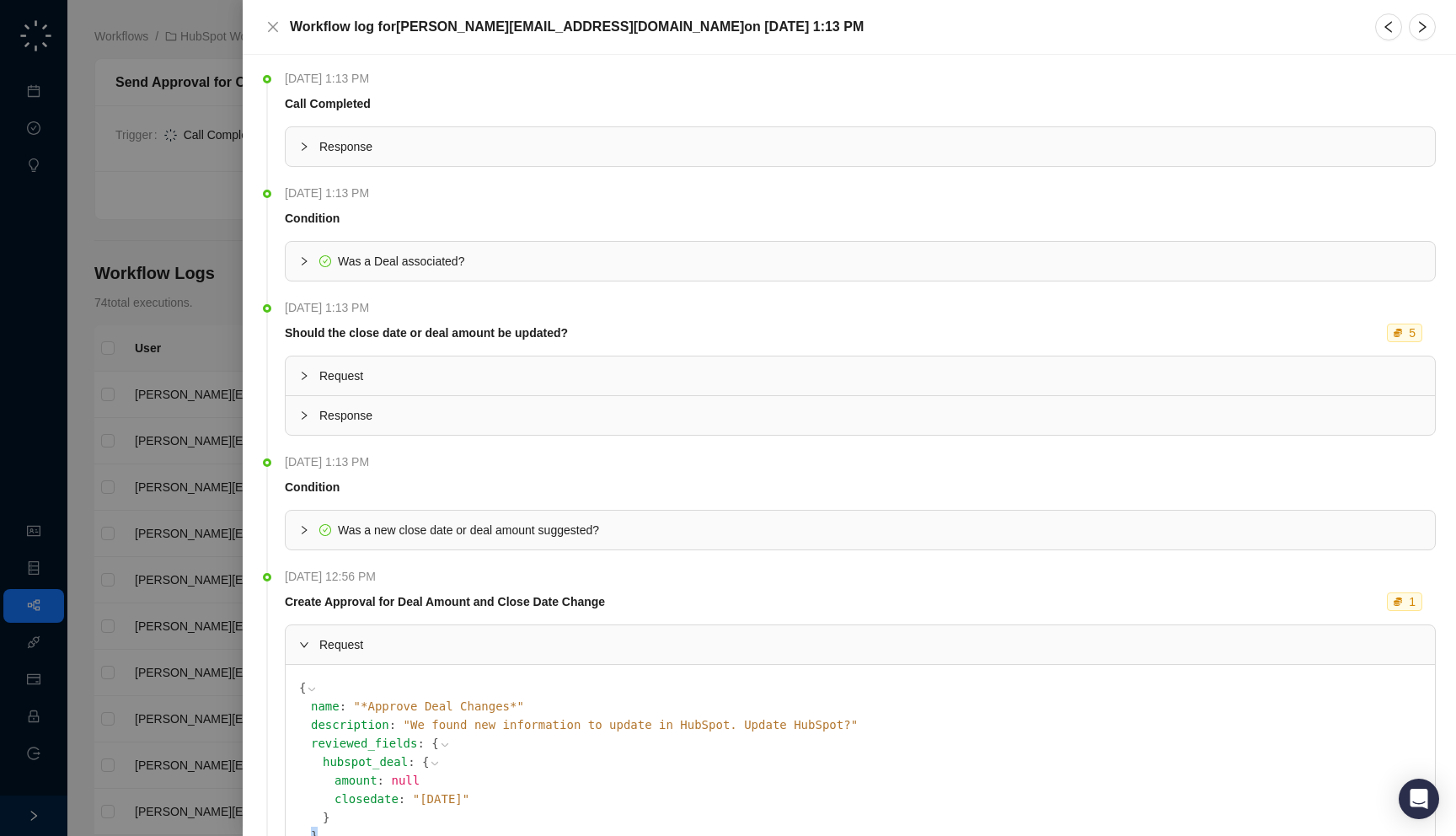
scroll to position [188, 0]
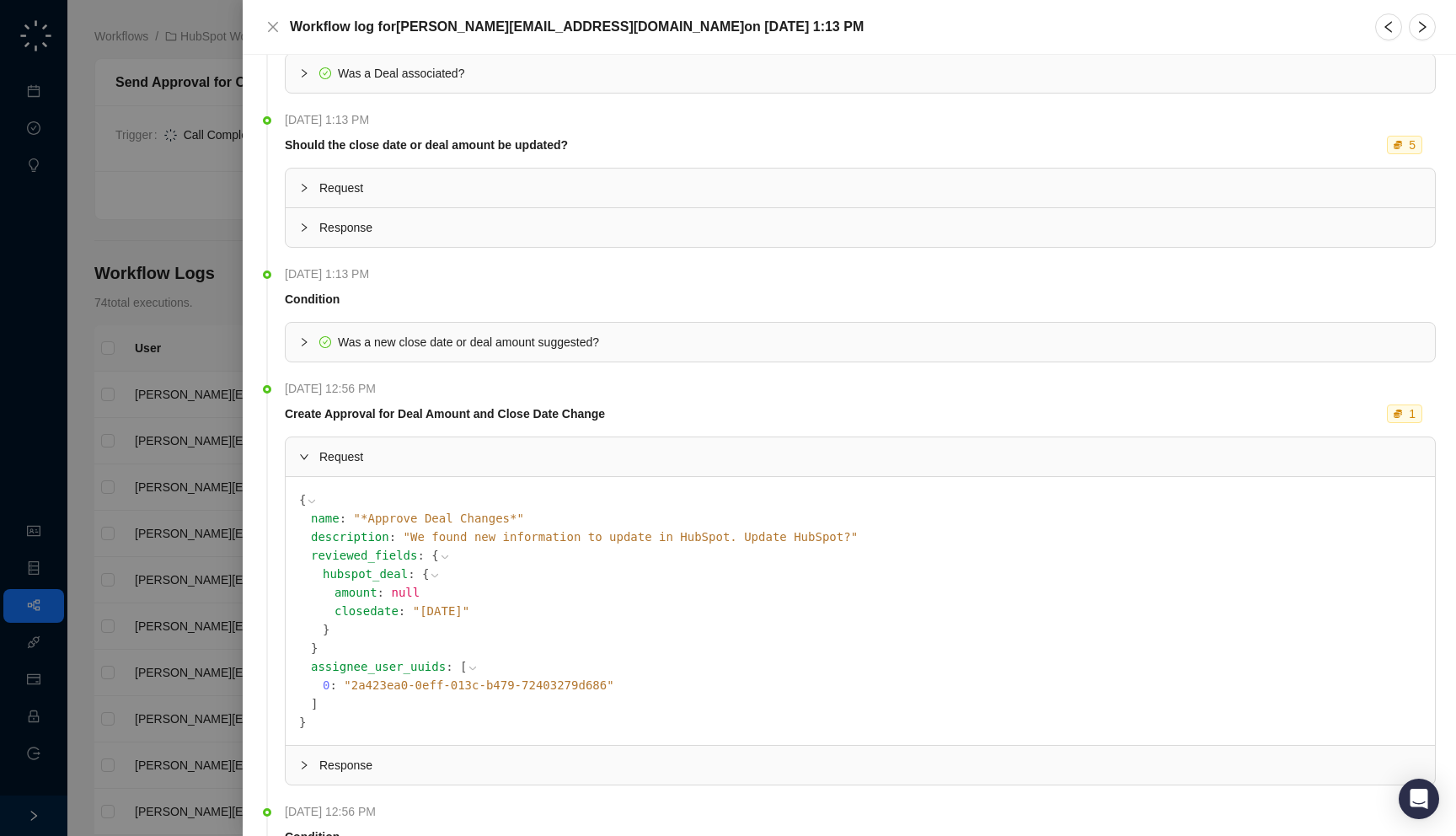
click at [177, 155] on div at bounding box center [728, 418] width 1456 height 836
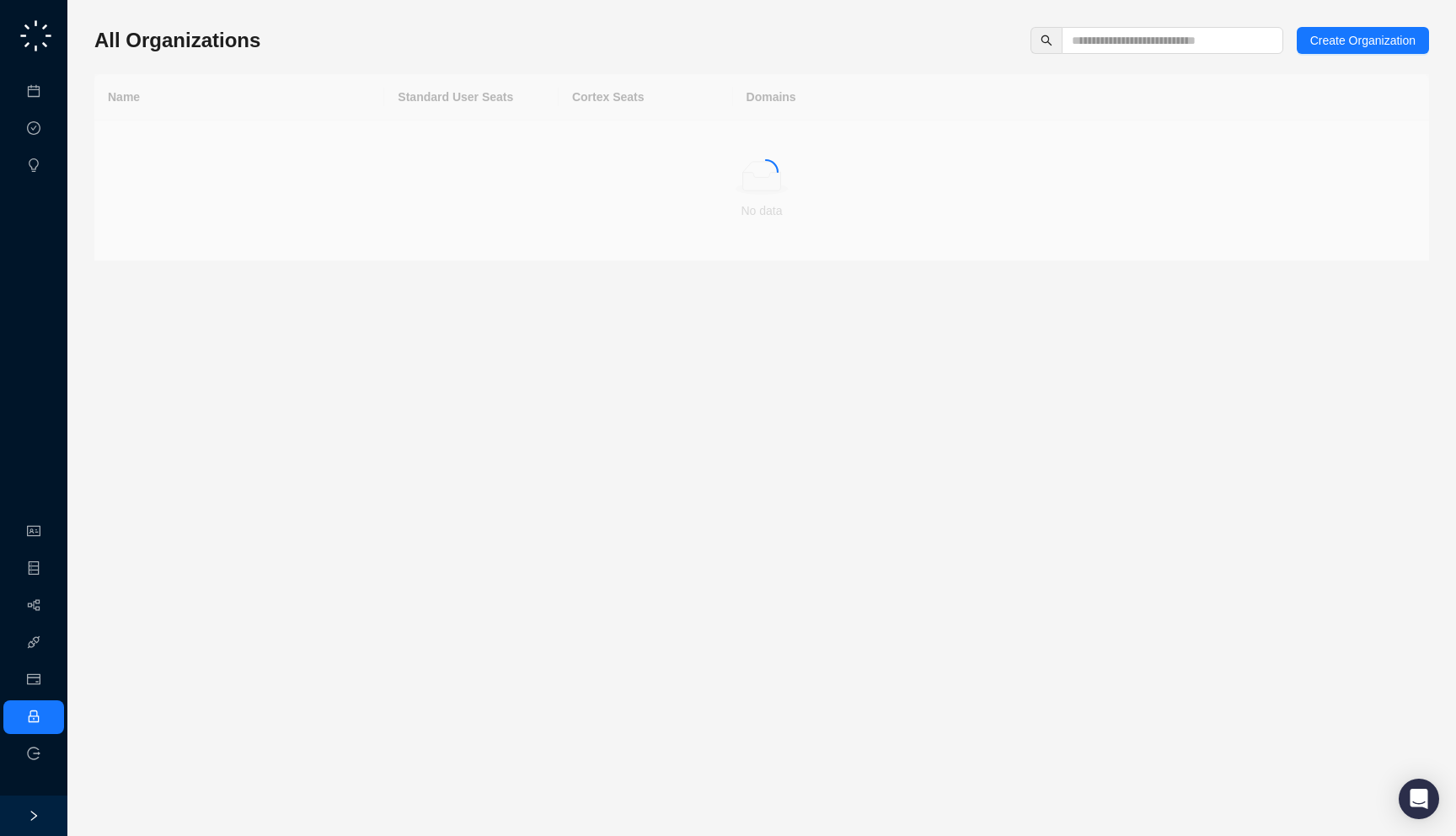
drag, startPoint x: 307, startPoint y: 47, endPoint x: 304, endPoint y: 59, distance: 12.4
click at [304, 59] on div "All Organizations Create Organization Name Standard User Seats Cortex Seats Dom…" at bounding box center [762, 144] width 1335 height 234
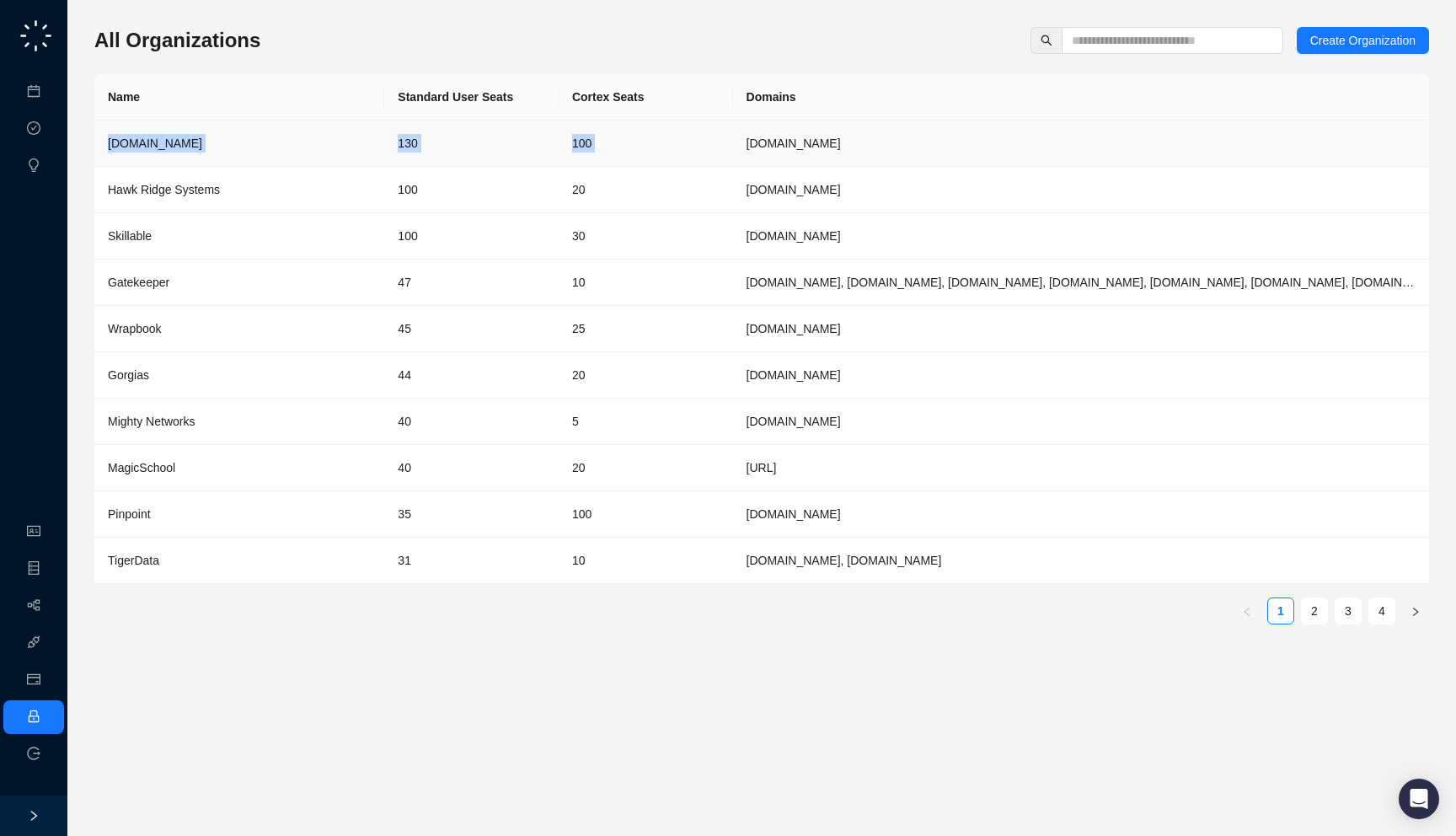
drag, startPoint x: 823, startPoint y: 103, endPoint x: 818, endPoint y: 122, distance: 19.6
click at [818, 122] on table "Name Standard User Seats Cortex Seats Domains [DOMAIN_NAME] 130 100 [DOMAIN_NAM…" at bounding box center [762, 328] width 1335 height 510
click at [510, 40] on div "All Organizations Create Organization" at bounding box center [762, 39] width 1335 height 27
drag, startPoint x: 413, startPoint y: 21, endPoint x: 408, endPoint y: 13, distance: 9.4
click at [408, 14] on div "All Organizations Create Organization Name Standard User Seats Cortex Seats Dom…" at bounding box center [762, 418] width 1335 height 809
